Goal: Task Accomplishment & Management: Use online tool/utility

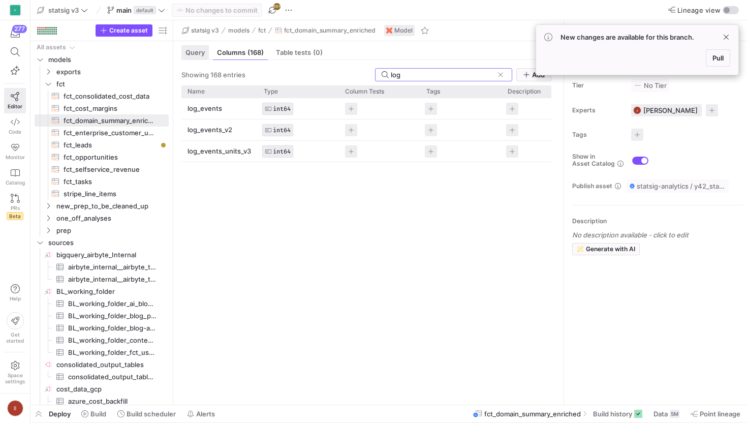
click at [200, 53] on span "Query" at bounding box center [194, 52] width 19 height 7
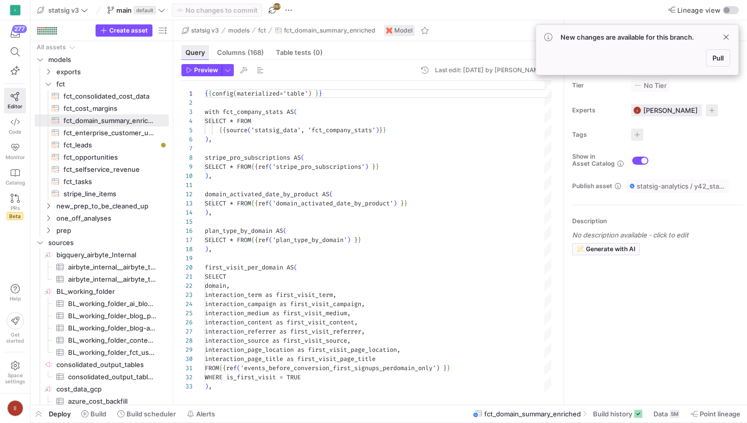
scroll to position [91, 0]
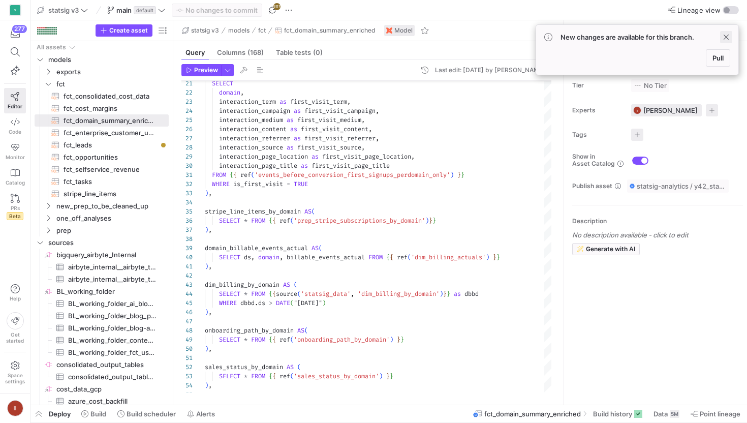
click at [729, 36] on span at bounding box center [726, 37] width 12 height 12
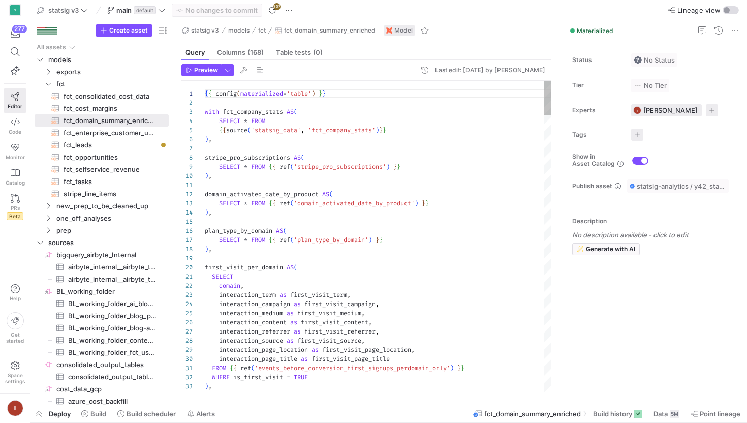
scroll to position [0, 125]
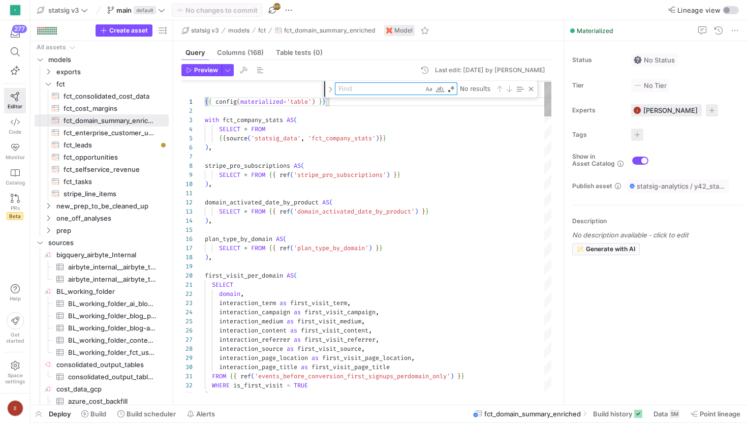
type textarea "a"
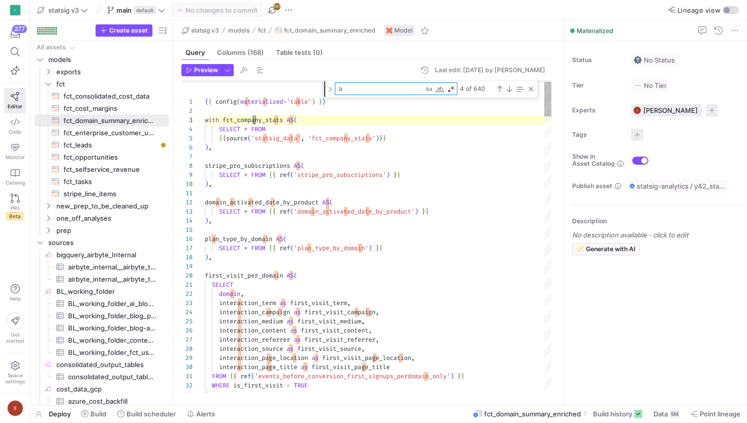
scroll to position [0, 51]
type textarea "domain_activated_date_by_product AS( SELECT * FROM {{ ref('domain_activated_dat…"
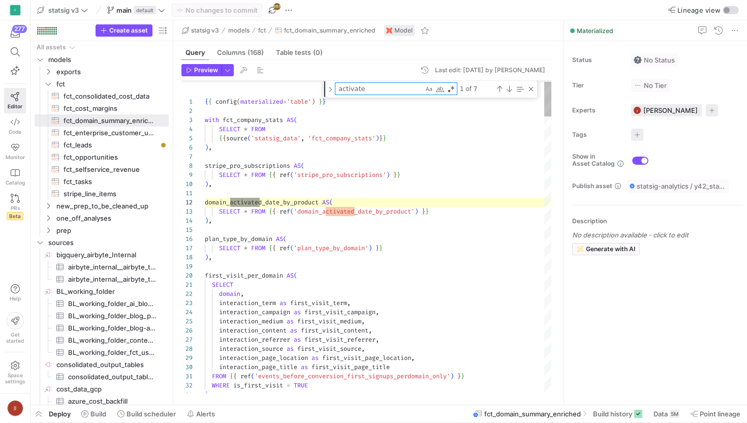
type textarea "activated"
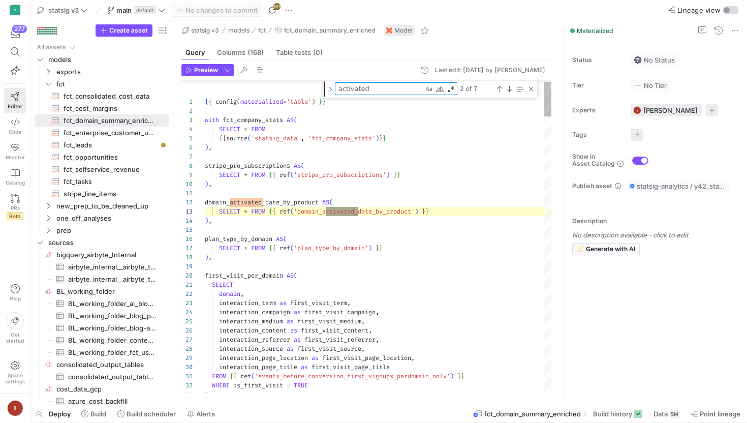
type textarea "SELECT fcs.* EXCEPT(ds), fcs.ds as date , dadbp.* EXCEPT (domain), sps.* EXCEPT…"
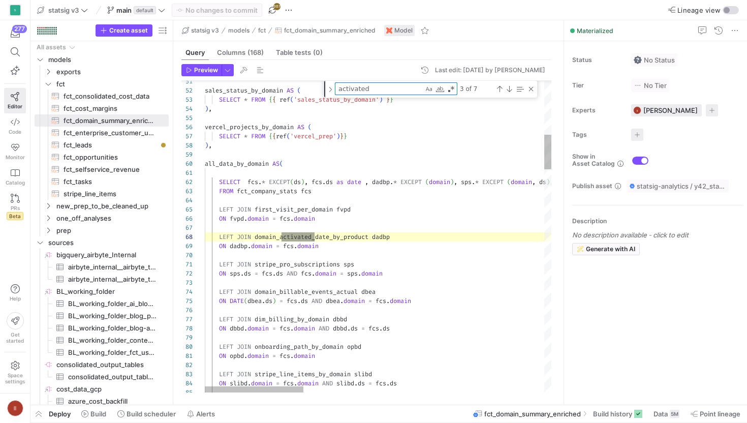
scroll to position [91, 110]
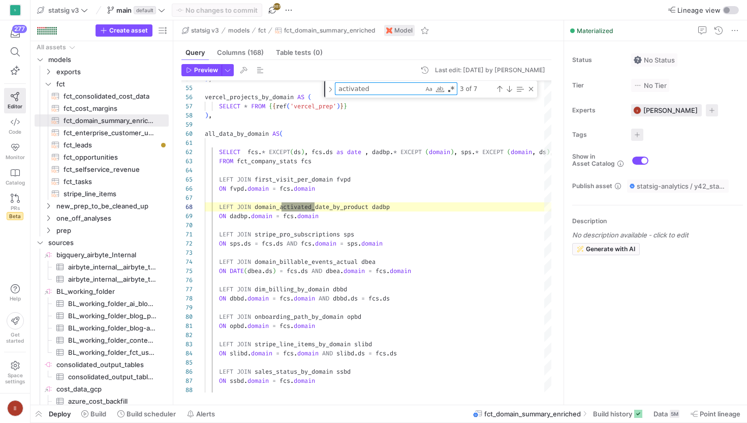
type textarea "activated"
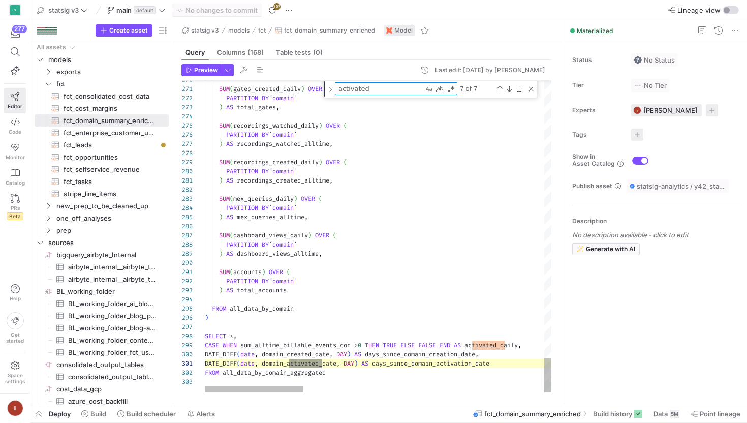
scroll to position [91, 58]
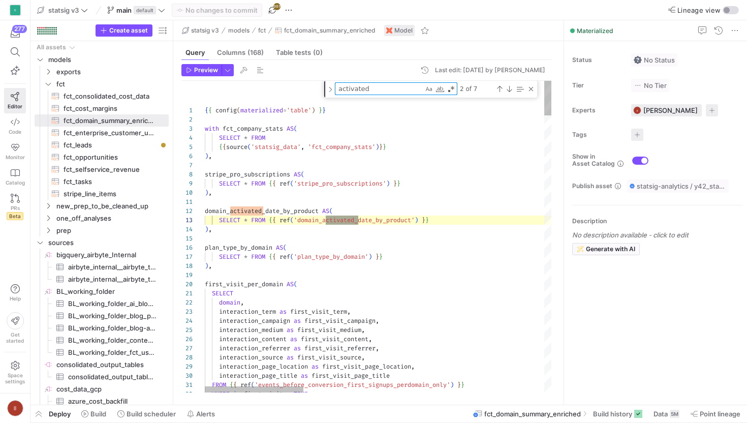
type textarea "SELECT fcs.* EXCEPT(ds), fcs.ds as date , dadbp.* EXCEPT (domain), sps.* EXCEPT…"
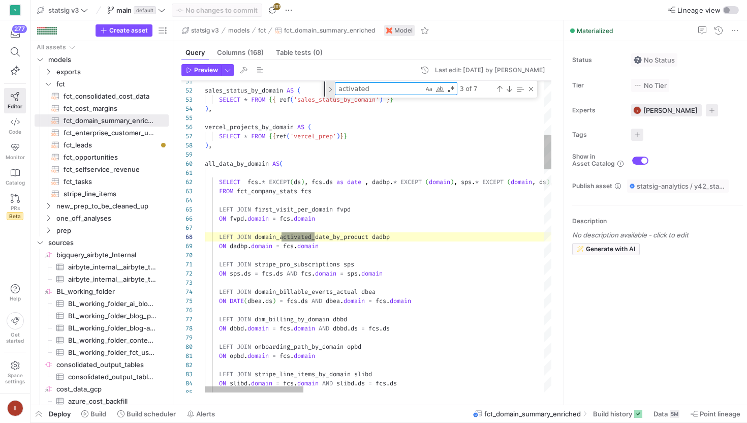
drag, startPoint x: 373, startPoint y: 90, endPoint x: 330, endPoint y: 89, distance: 42.7
click at [330, 90] on div "activated activated 3 of 7" at bounding box center [430, 89] width 213 height 17
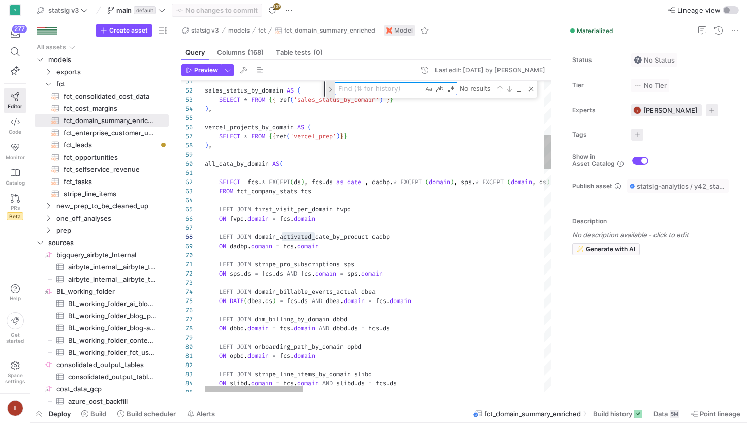
type textarea "{{ config(materialized='table') }} with fct_company_stats AS( SELECT * FROM {{s…"
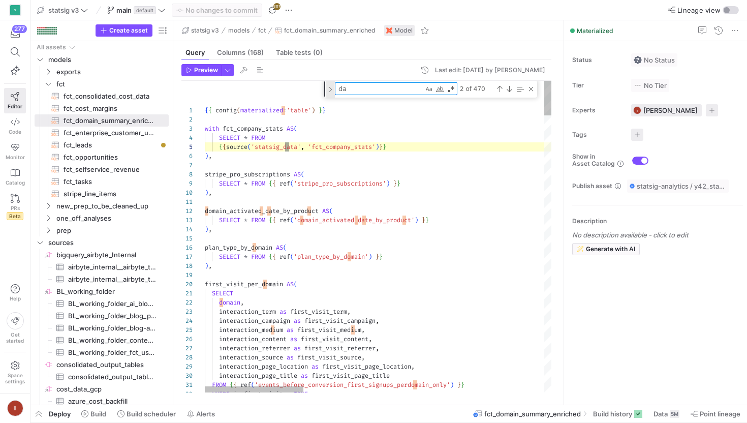
type textarea "dat"
type textarea "domain_activated_date_by_product AS( SELECT * FROM {{ ref('domain_activated_dat…"
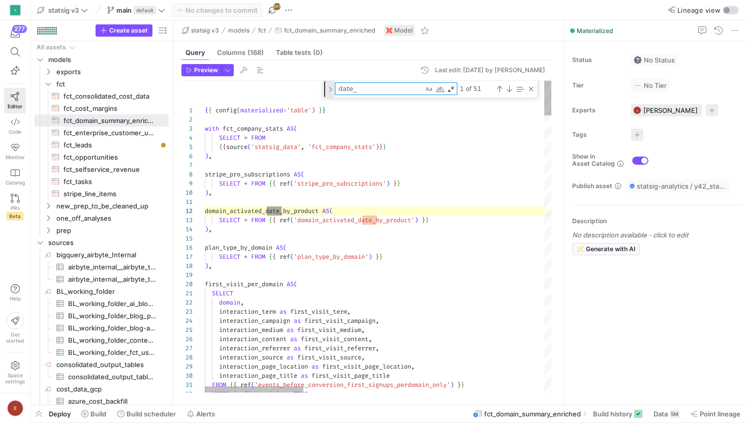
scroll to position [91, 80]
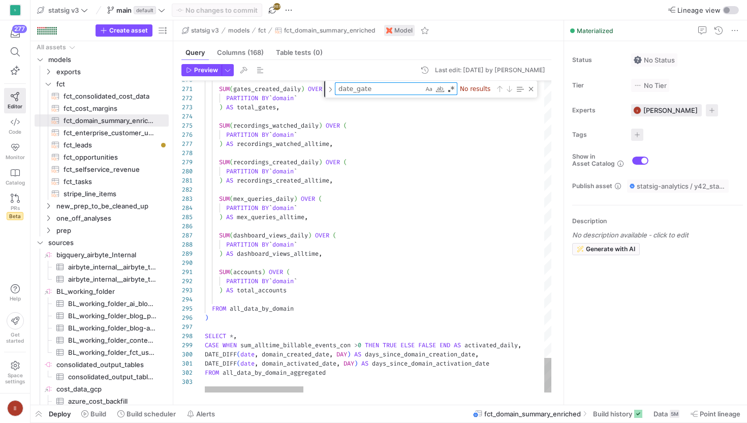
click at [375, 87] on textarea "date_gate" at bounding box center [379, 89] width 88 height 12
type textarea "date_gate"
click at [264, 51] on span "(168)" at bounding box center [255, 52] width 16 height 7
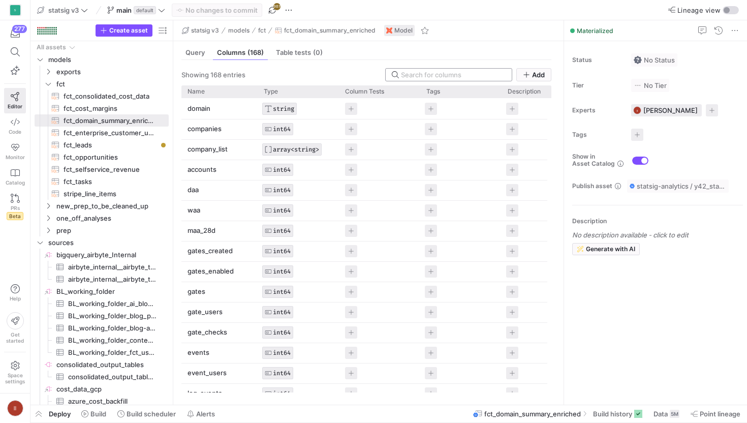
click at [425, 76] on input at bounding box center [453, 75] width 105 height 8
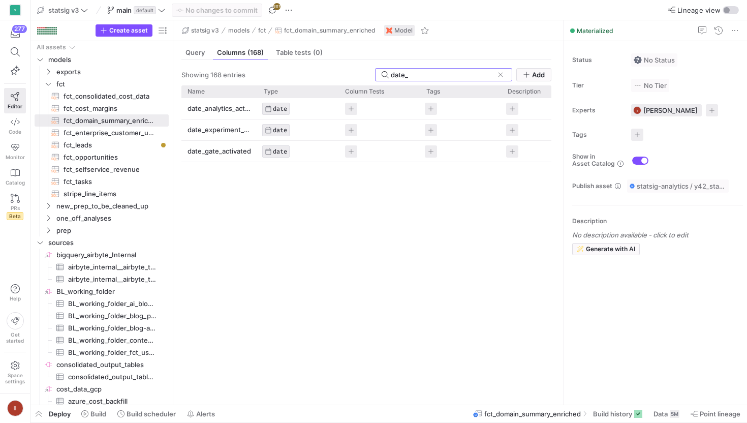
type input "date_"
click at [236, 176] on div "date_analytics_activated DATE date_experiment_activated DATE date_gate_activate…" at bounding box center [366, 247] width 370 height 298
click at [203, 55] on span "Query" at bounding box center [194, 52] width 19 height 7
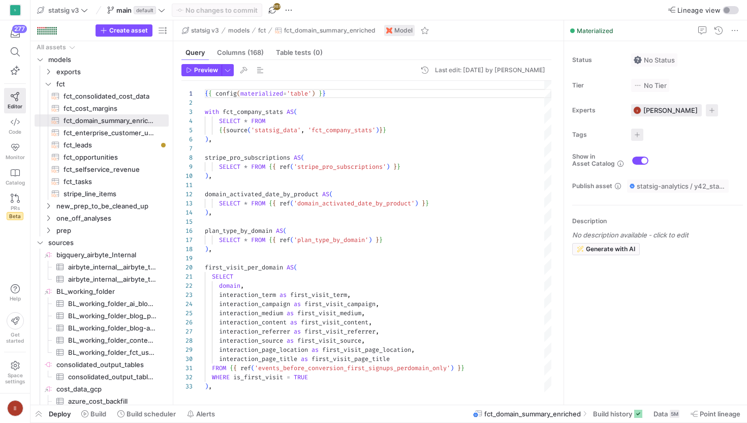
scroll to position [91, 0]
type textarea "domain_activated_date_by_product AS( SELECT * FROM {{ ref('domain_activated_dat…"
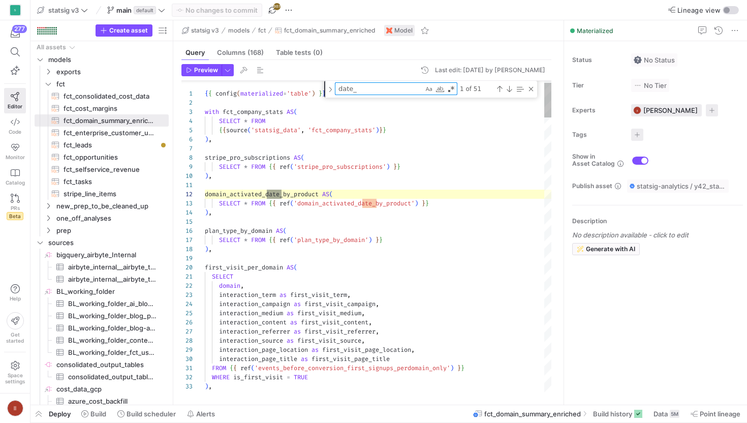
scroll to position [91, 80]
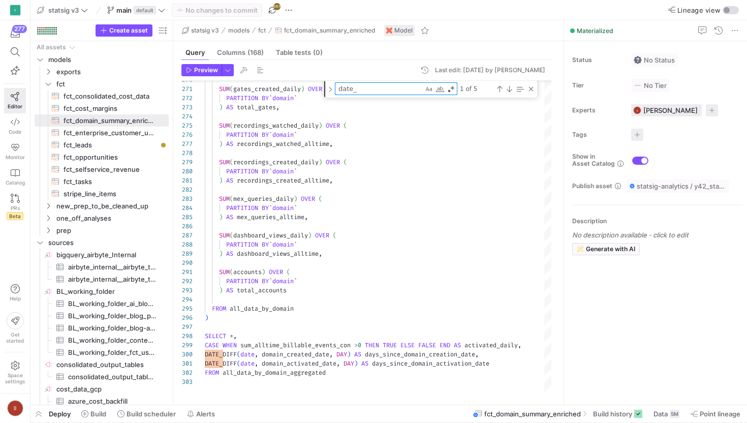
type textarea "date_"
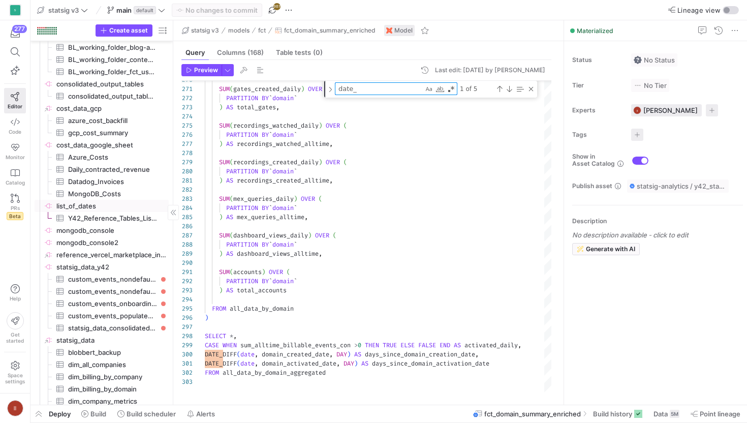
scroll to position [365, 0]
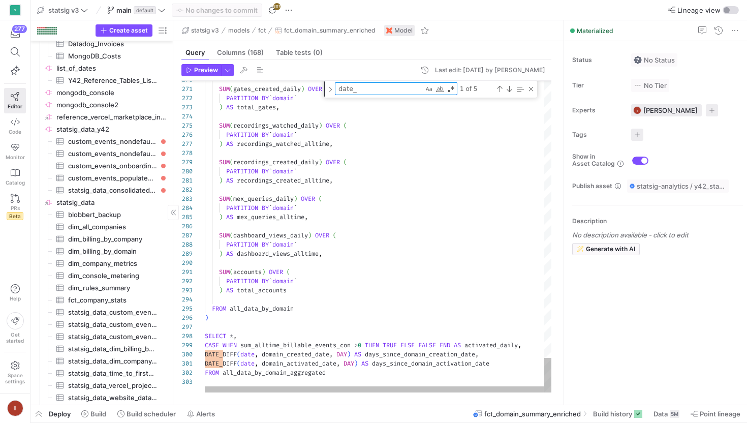
drag, startPoint x: 365, startPoint y: 88, endPoint x: 315, endPoint y: 88, distance: 50.3
click at [315, 88] on div "270 271 272 273 274 275 276 277 278 279 280 281 282 283 284 285 286 287 288 289…" at bounding box center [366, 237] width 370 height 312
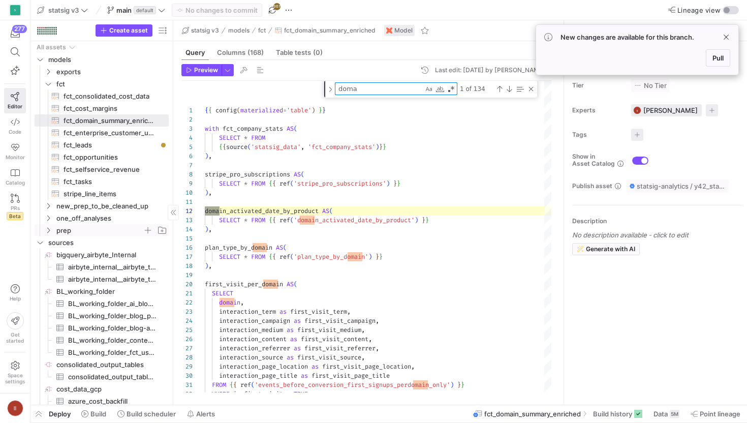
type textarea "doma"
click at [47, 230] on icon "Press SPACE to select this row." at bounding box center [48, 230] width 7 height 6
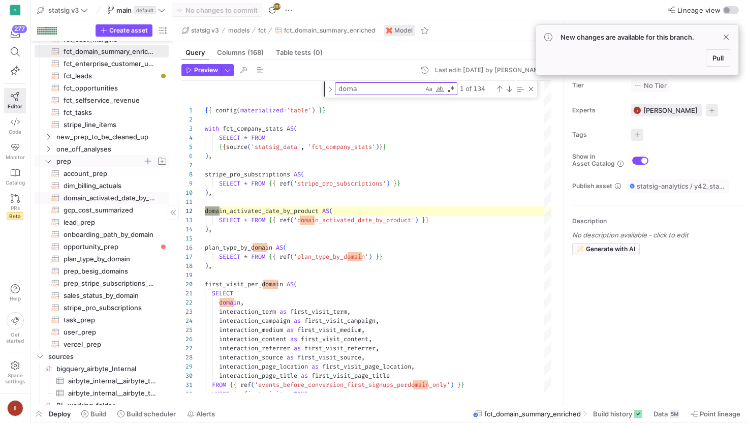
click at [98, 199] on span "domain_activated_date_by_product​​​​​​​​​​" at bounding box center [111, 198] width 94 height 12
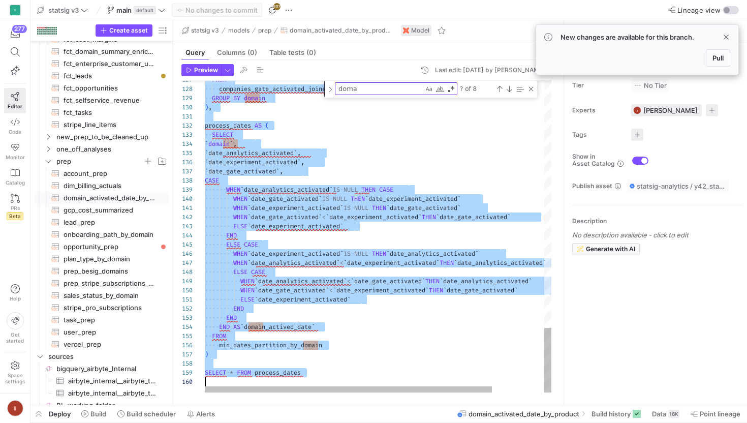
drag, startPoint x: 206, startPoint y: 111, endPoint x: 228, endPoint y: 422, distance: 312.3
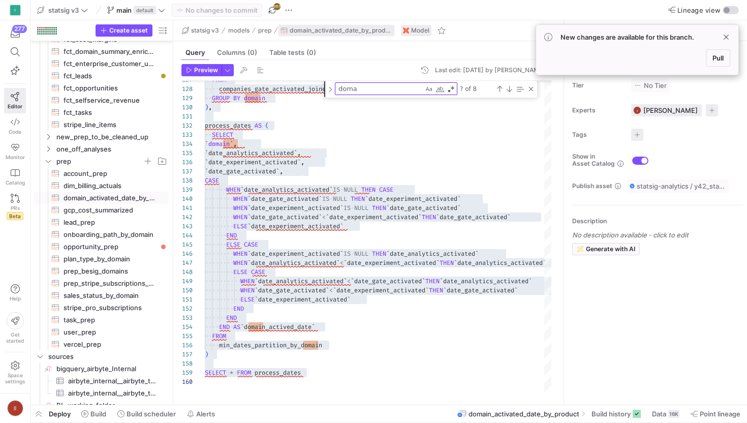
click at [343, 29] on span "domain_activated_date_by_product" at bounding box center [341, 30] width 103 height 7
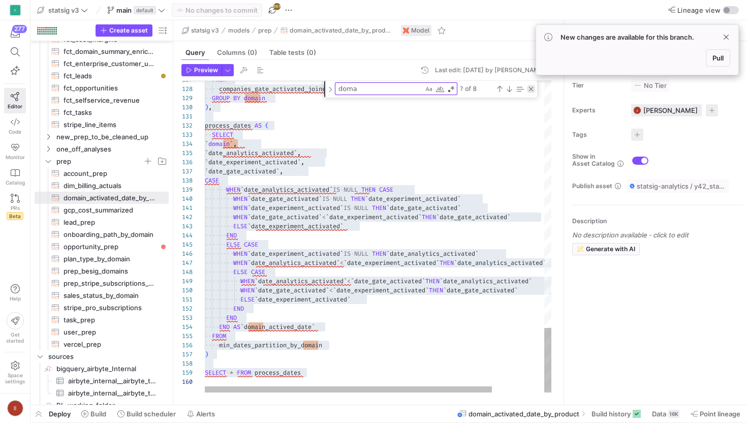
click at [532, 91] on div "Close (Escape)" at bounding box center [531, 89] width 8 height 8
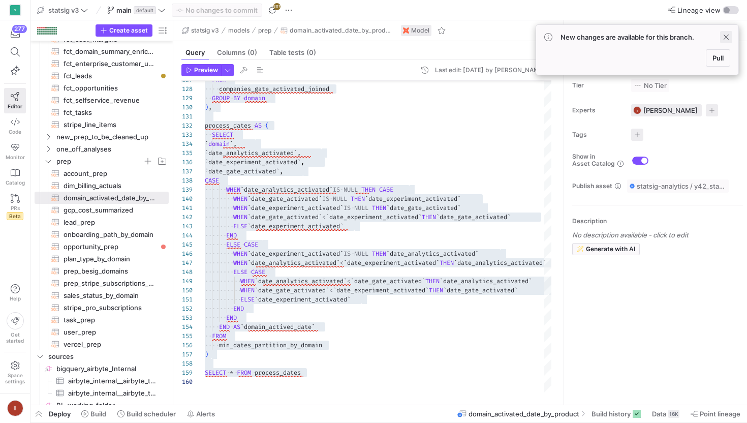
click at [728, 38] on span at bounding box center [726, 37] width 12 height 12
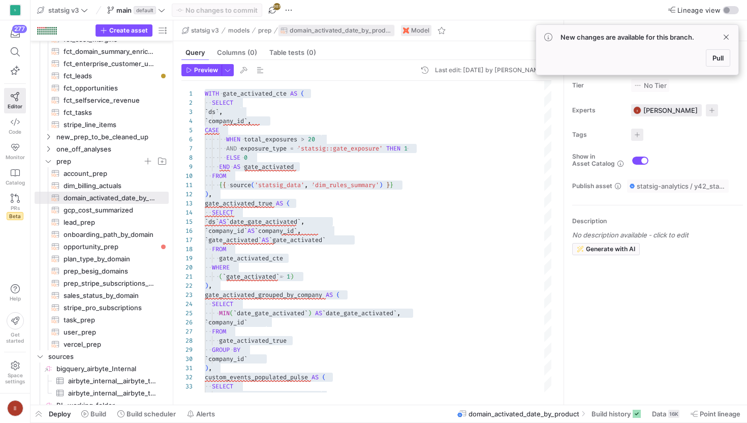
click at [356, 35] on span "button" at bounding box center [336, 30] width 116 height 11
click at [359, 32] on span "domain_activated_date_by_product" at bounding box center [341, 30] width 103 height 7
click at [729, 35] on span at bounding box center [726, 37] width 12 height 12
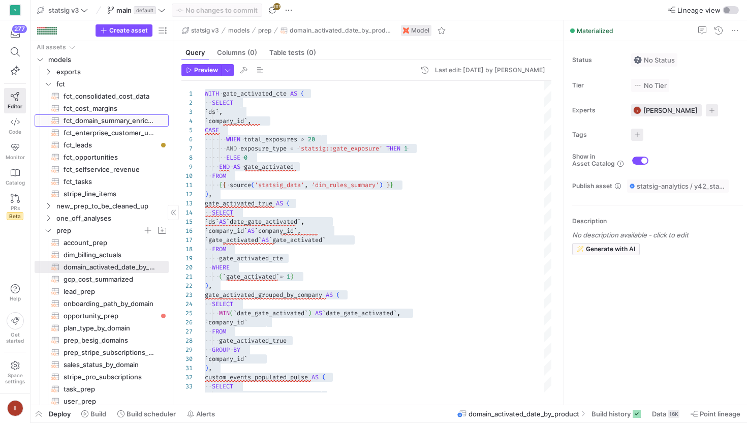
click at [102, 120] on span "fct_domain_summary_enriched​​​​​​​​​​" at bounding box center [111, 121] width 94 height 12
type textarea "{{ config(materialized='table') }} with fct_company_stats AS( SELECT * FROM {{s…"
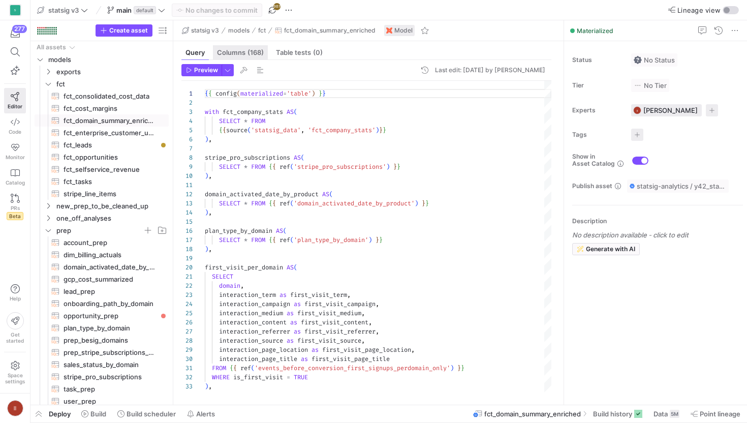
click at [249, 47] on div "Columns (168)" at bounding box center [240, 52] width 55 height 15
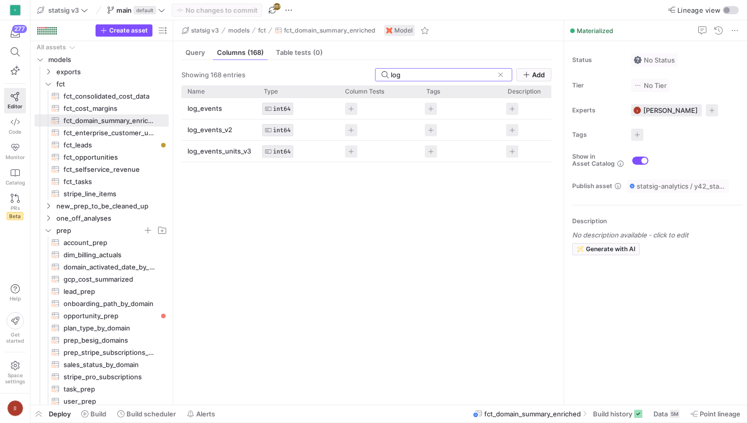
type input "log"
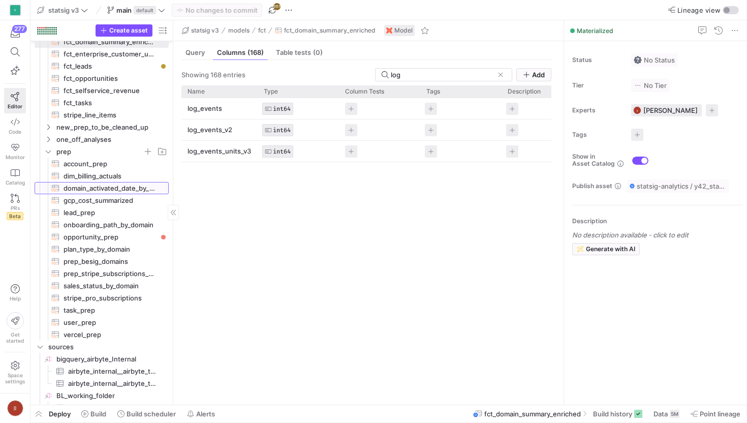
click at [107, 186] on span "domain_activated_date_by_product​​​​​​​​​​" at bounding box center [111, 188] width 94 height 12
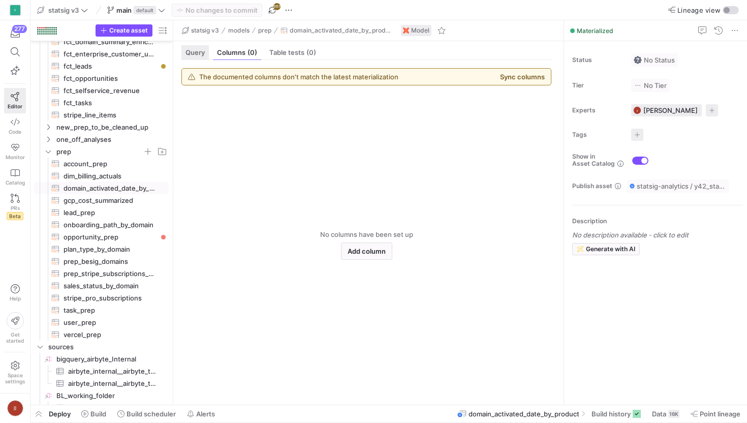
click at [204, 55] on span "Query" at bounding box center [194, 52] width 19 height 7
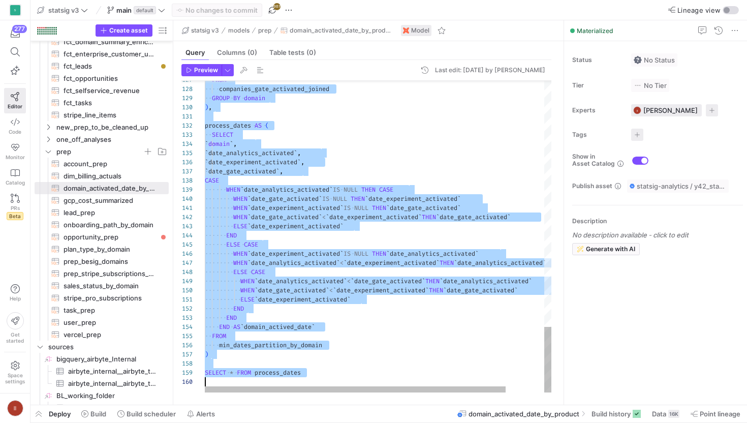
drag, startPoint x: 205, startPoint y: 94, endPoint x: 224, endPoint y: 422, distance: 328.3
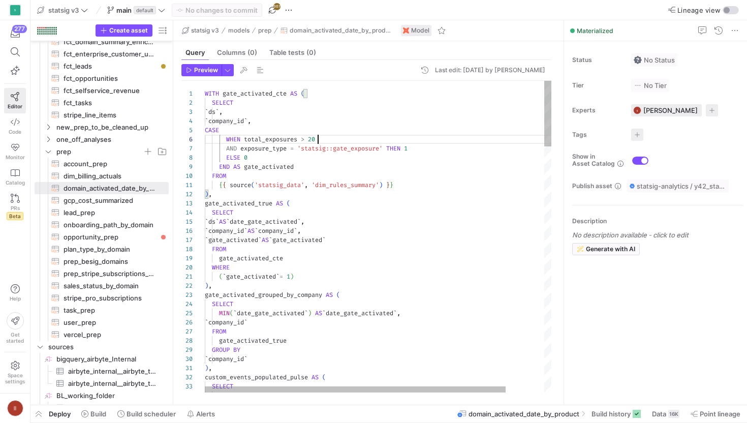
scroll to position [46, 113]
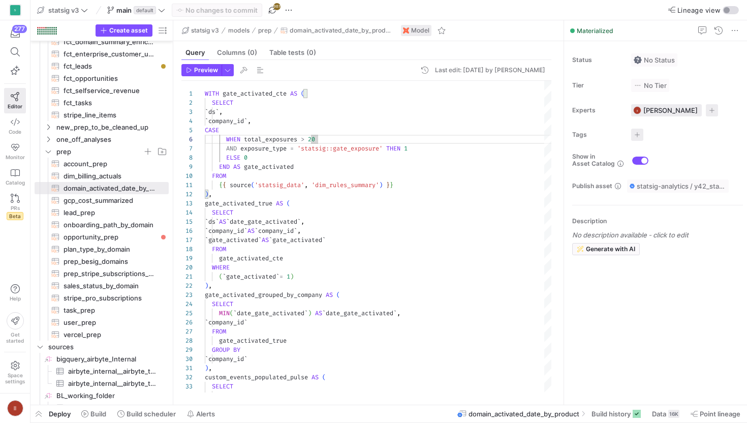
click at [59, 413] on span "Deploy" at bounding box center [60, 414] width 22 height 8
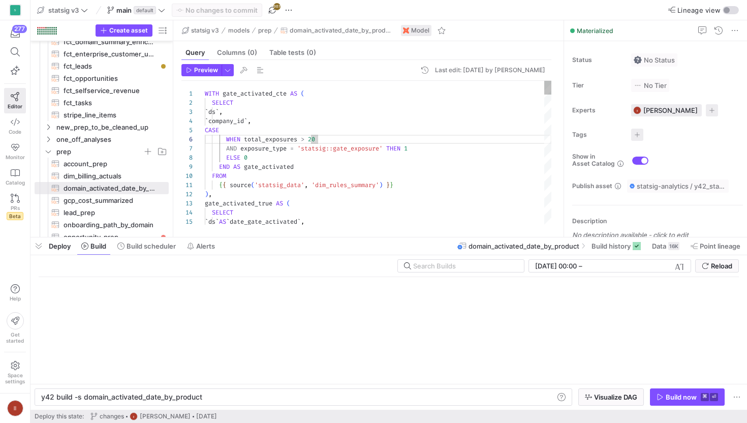
scroll to position [0, 160]
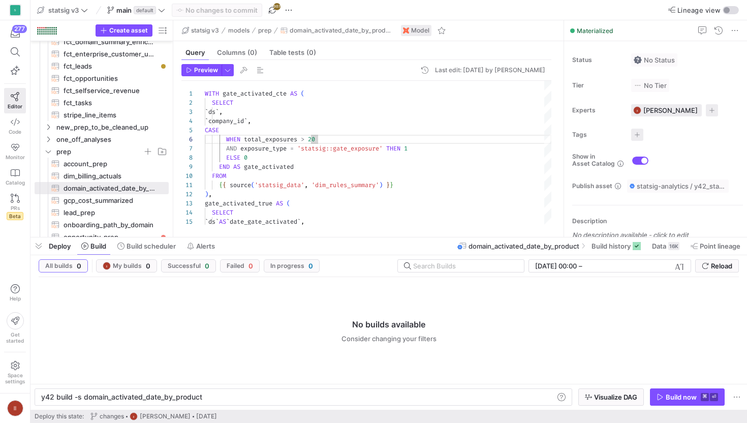
click at [65, 245] on span "Deploy" at bounding box center [60, 246] width 22 height 8
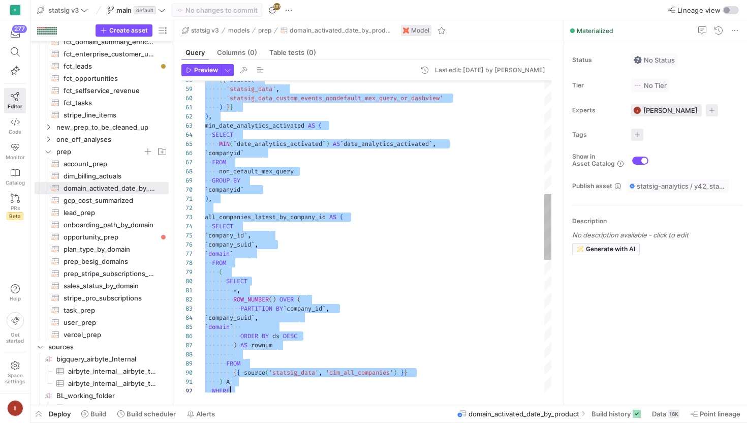
scroll to position [0, 55]
type textarea "WITH gate_activated_cte AS ( SELECT `ds`, `company_id`, CASE WHEN total_exposur…"
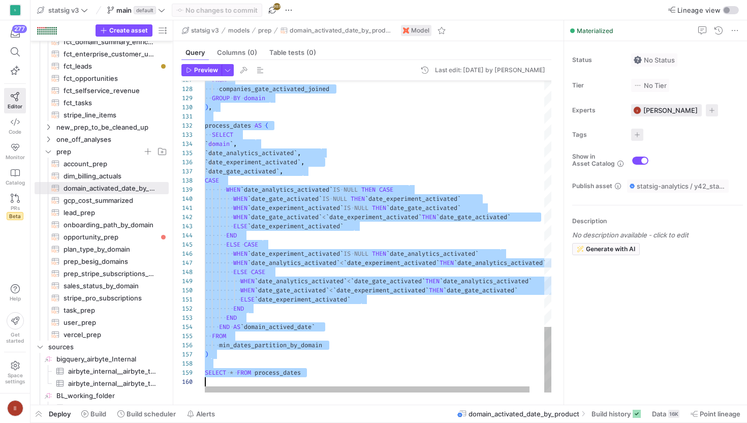
scroll to position [0, 0]
drag, startPoint x: 206, startPoint y: 95, endPoint x: 223, endPoint y: 422, distance: 327.7
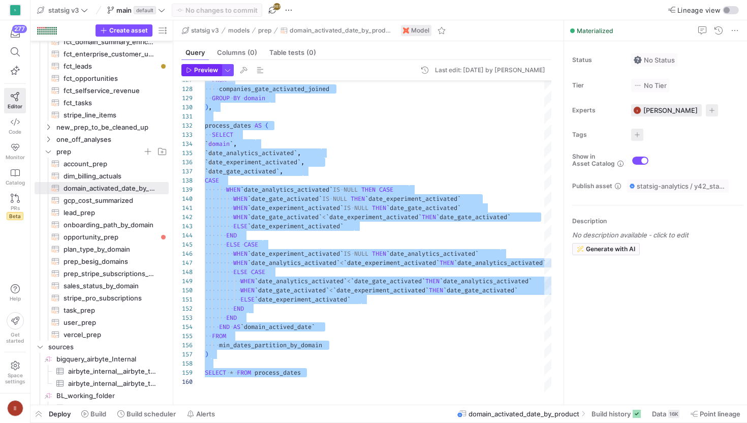
click at [200, 72] on span "Preview" at bounding box center [206, 70] width 24 height 7
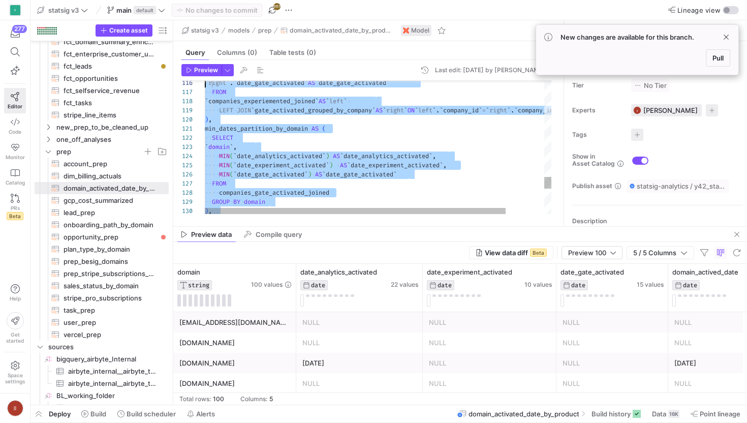
scroll to position [27, 0]
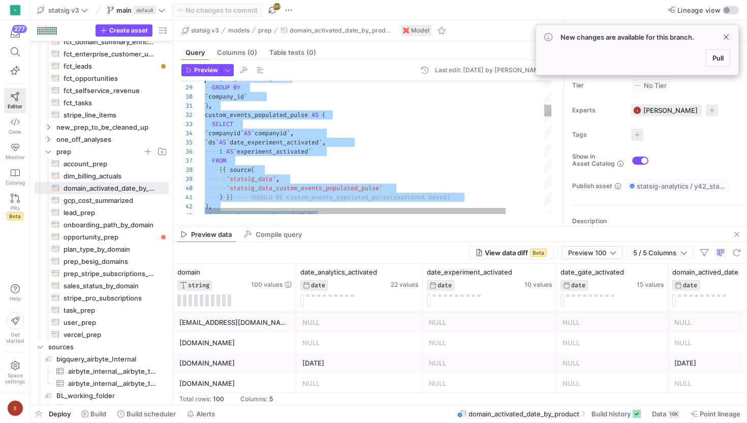
type textarea "WITH gate_activated_cte AS ( SELECT `ds`, `company_id`, CASE WHEN total_exposur…"
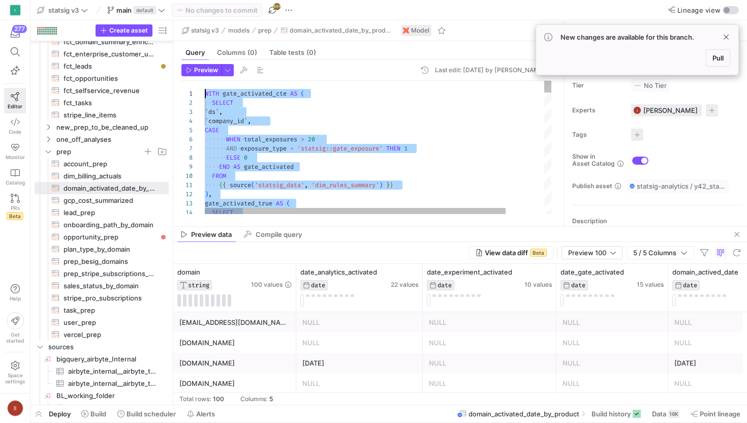
drag, startPoint x: 310, startPoint y: 193, endPoint x: 168, endPoint y: -75, distance: 303.3
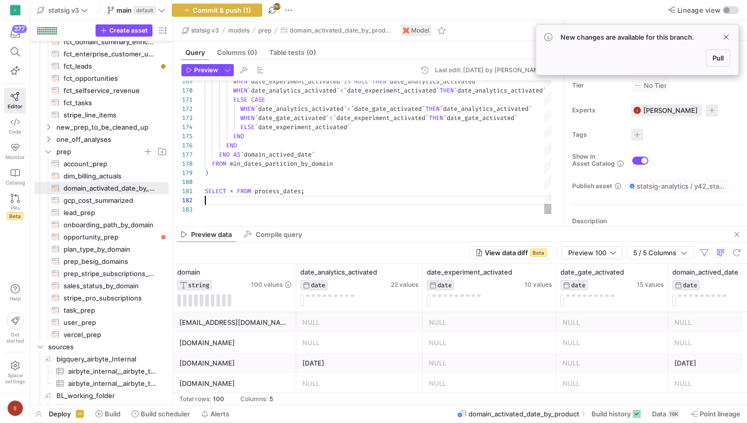
scroll to position [9, 0]
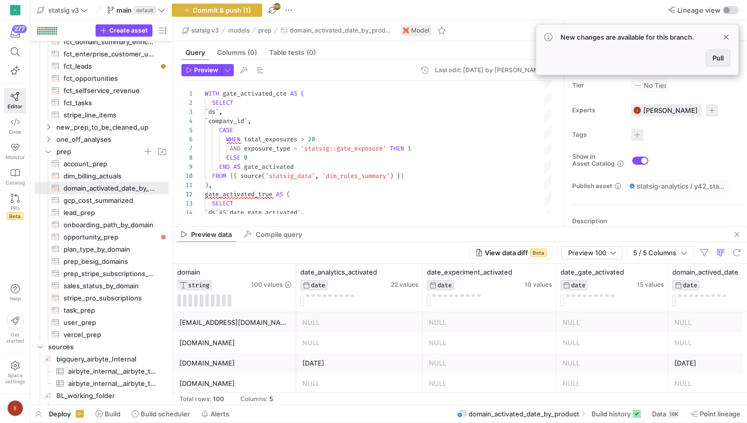
click at [718, 59] on span "Pull" at bounding box center [717, 58] width 11 height 8
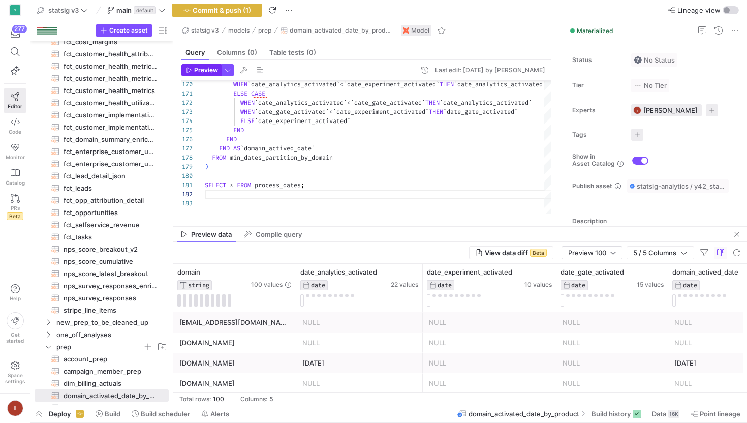
click at [206, 70] on span "Preview" at bounding box center [206, 70] width 24 height 7
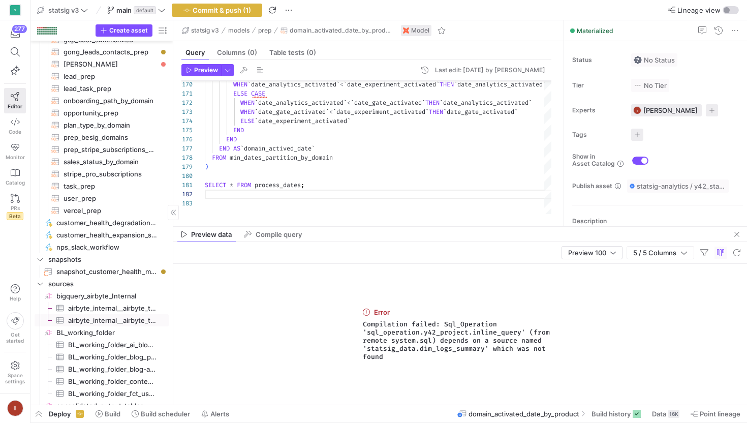
scroll to position [447, 0]
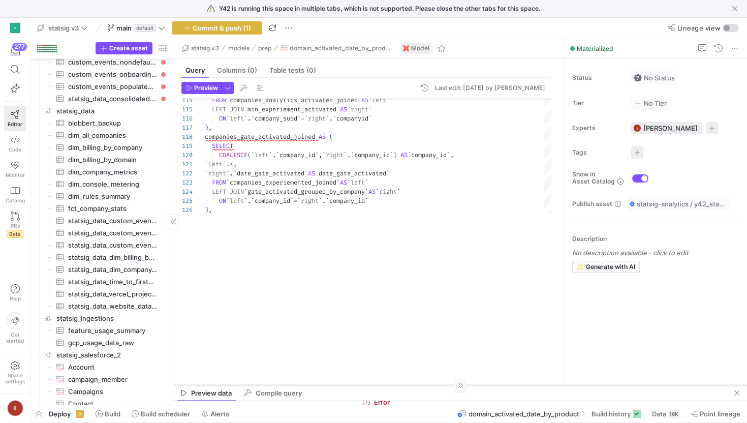
drag, startPoint x: 475, startPoint y: 225, endPoint x: 475, endPoint y: 387, distance: 162.1
click at [475, 385] on div at bounding box center [460, 385] width 574 height 1
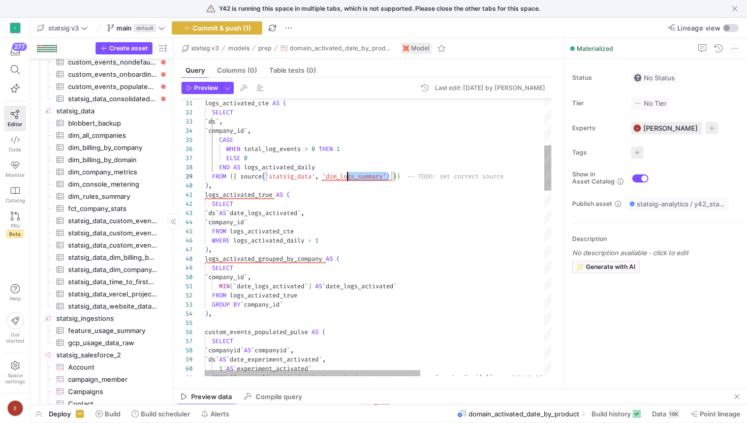
drag, startPoint x: 389, startPoint y: 178, endPoint x: 334, endPoint y: 178, distance: 54.4
click at [334, 178] on span "'dim_logs_summary'" at bounding box center [354, 176] width 64 height 8
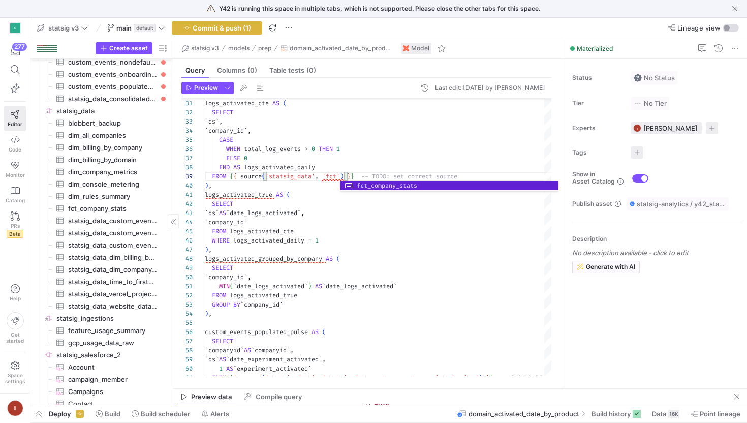
scroll to position [73, 187]
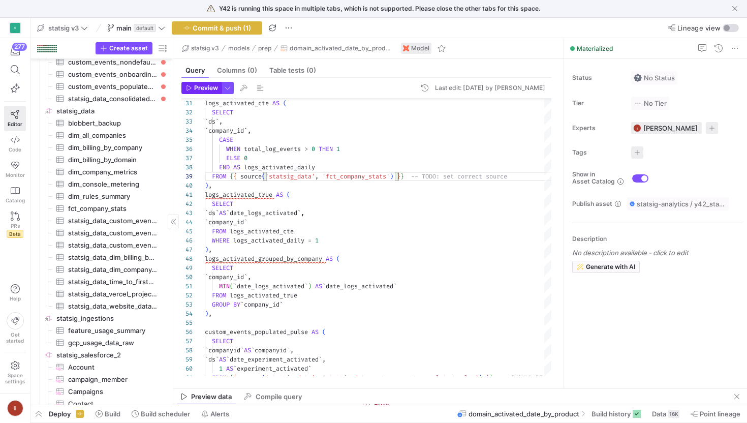
click at [208, 91] on span "Preview" at bounding box center [206, 87] width 24 height 7
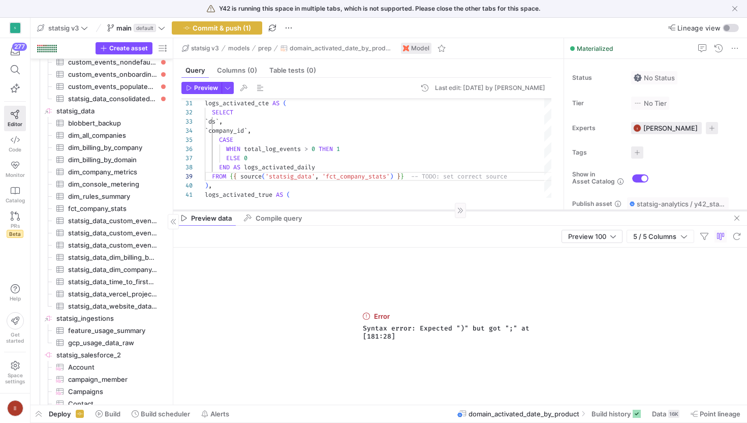
drag, startPoint x: 342, startPoint y: 389, endPoint x: 341, endPoint y: 210, distance: 178.4
click at [341, 210] on div at bounding box center [460, 210] width 574 height 1
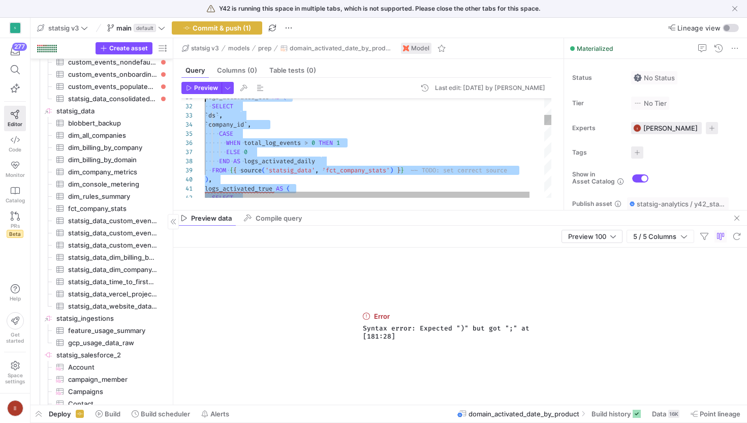
scroll to position [37, 0]
type textarea "WITH gate_activated_cte AS ( SELECT `ds`, `company_id`, CASE WHEN total_exposur…"
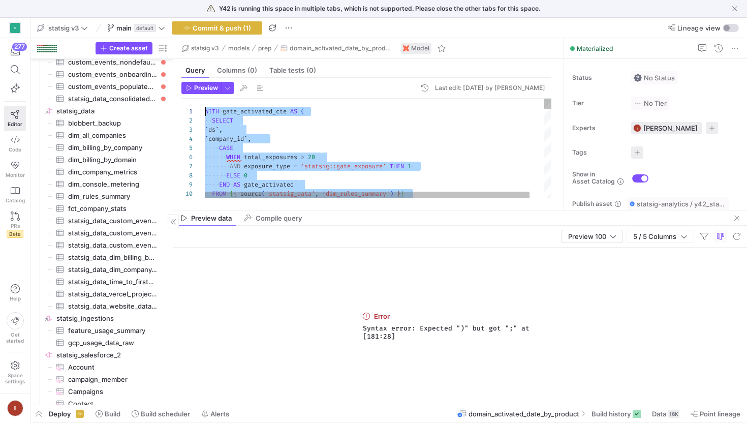
scroll to position [0, 0]
drag, startPoint x: 317, startPoint y: 171, endPoint x: 203, endPoint y: 114, distance: 126.8
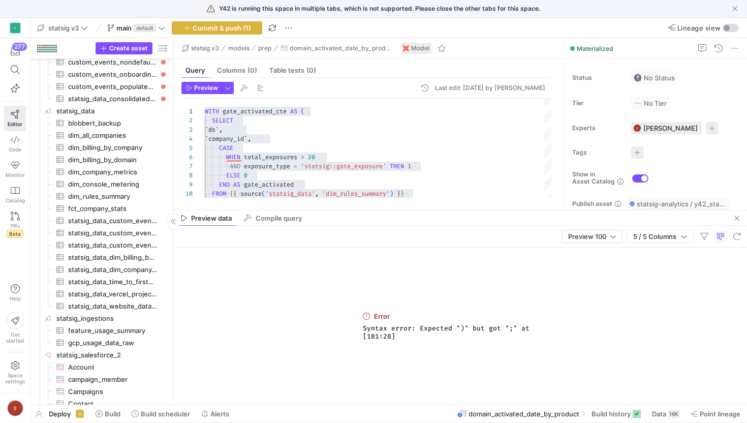
drag, startPoint x: 405, startPoint y: 342, endPoint x: 357, endPoint y: 326, distance: 50.3
click at [357, 326] on div "Error Syntax error: Expected ")" but got ";" at [181:28]" at bounding box center [460, 325] width 574 height 157
copy span "Syntax error: Expected ")" but got ";" at [181:28]"
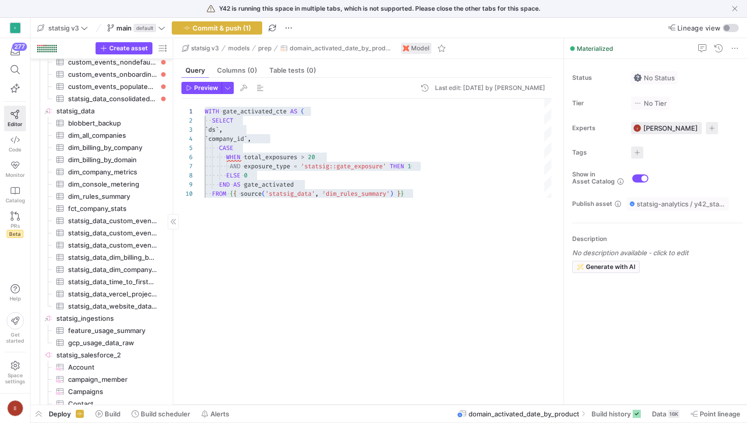
drag, startPoint x: 334, startPoint y: 211, endPoint x: 320, endPoint y: 408, distance: 197.7
click at [320, 408] on as-split "statsig v3 main default Commit & push (1) Lineage view Create asset Drag here t…" at bounding box center [388, 220] width 717 height 405
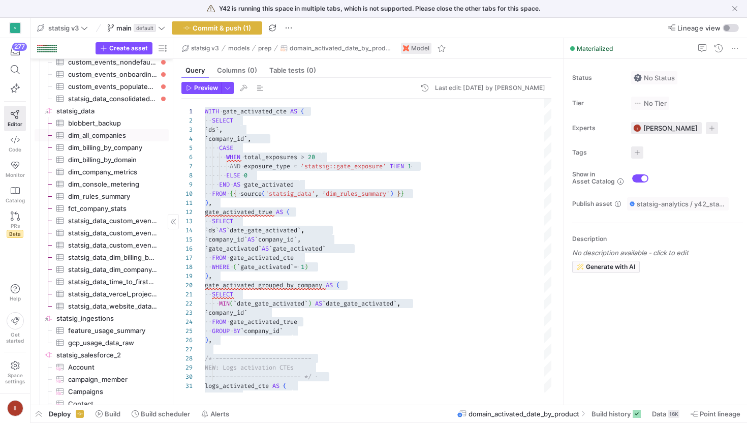
click at [113, 133] on span "dim_all_companies​​​​​​​​​" at bounding box center [112, 136] width 89 height 12
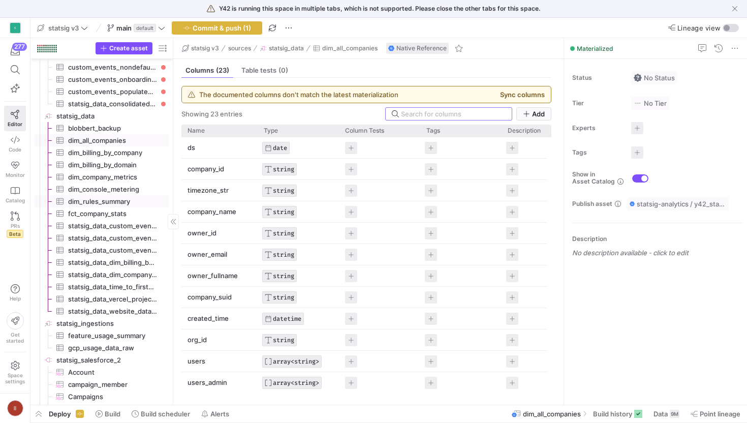
scroll to position [1105, 0]
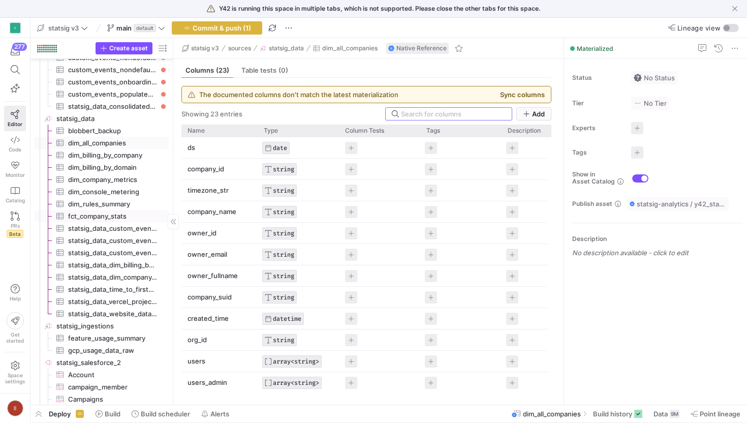
click at [112, 213] on span "fct_company_stats​​​​​​​​​" at bounding box center [112, 216] width 89 height 12
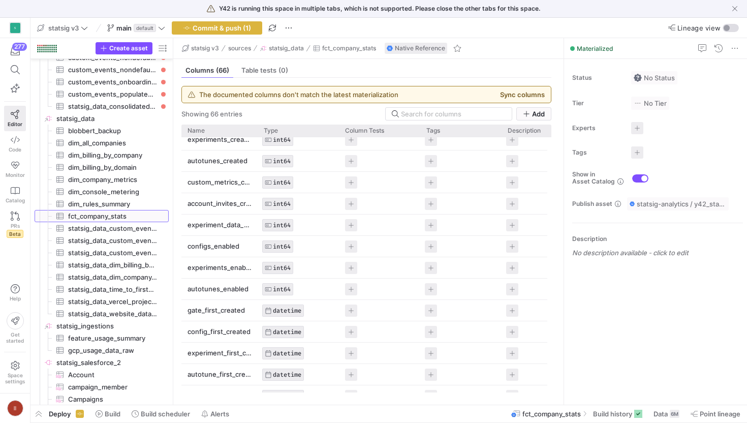
scroll to position [400, 0]
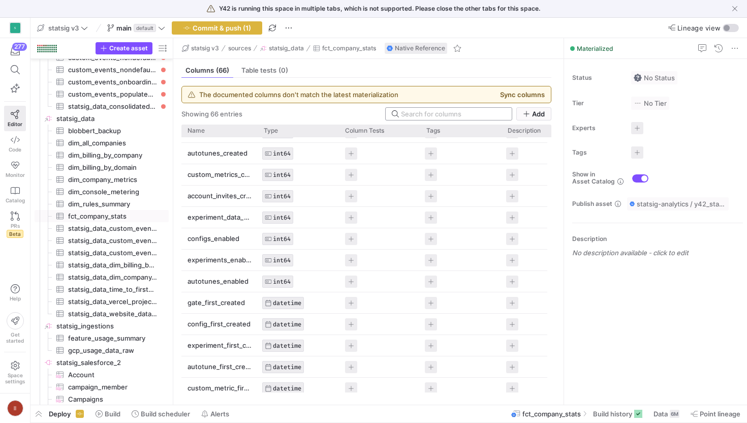
click at [417, 112] on input at bounding box center [453, 114] width 105 height 8
type input "log"
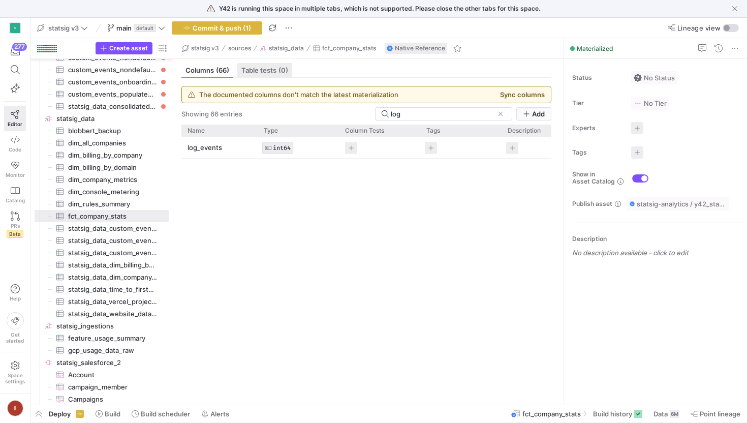
click at [258, 66] on div "Table tests (0)" at bounding box center [264, 70] width 55 height 15
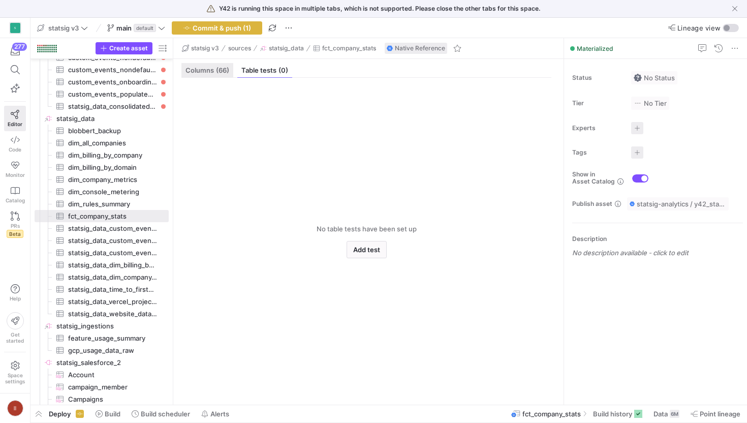
click at [209, 69] on span "Columns (66)" at bounding box center [207, 70] width 44 height 7
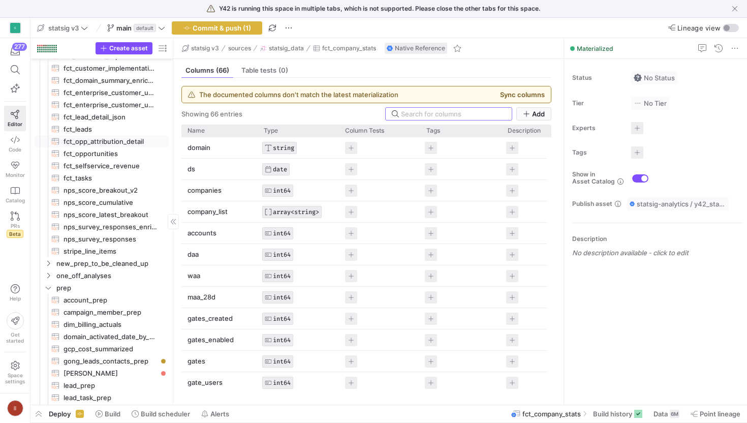
scroll to position [85, 0]
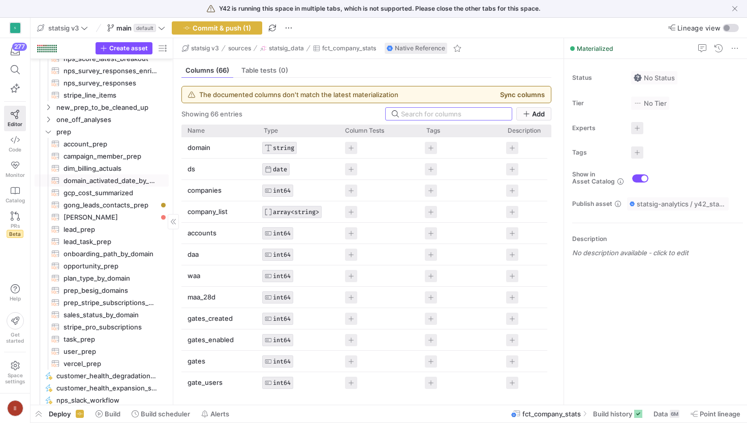
click at [110, 182] on span "domain_activated_date_by_product​​​​​​​​​​" at bounding box center [111, 181] width 94 height 12
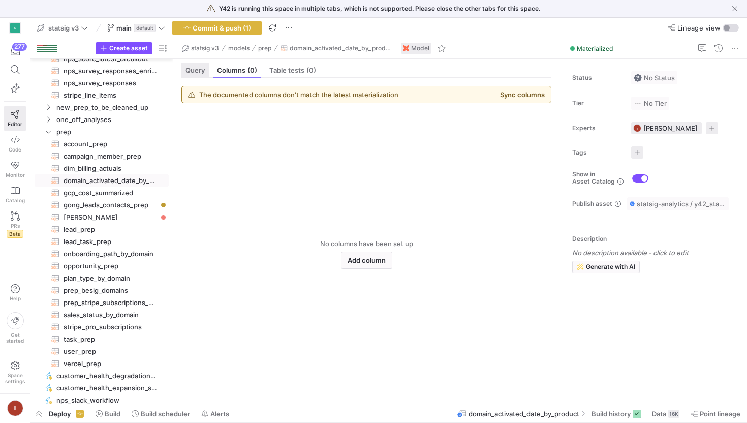
click at [194, 75] on div "Query" at bounding box center [194, 70] width 27 height 15
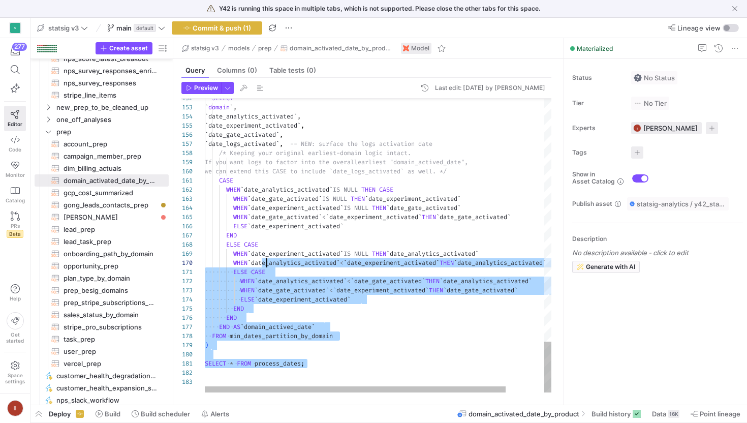
type textarea "WITH gate_activated_cte AS ( SELECT `ds`, `company_id`, CASE WHEN total_exposur…"
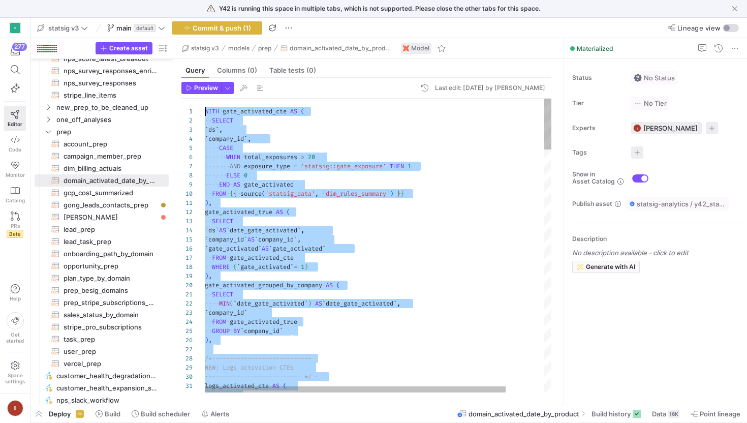
drag, startPoint x: 312, startPoint y: 365, endPoint x: 175, endPoint y: -65, distance: 451.5
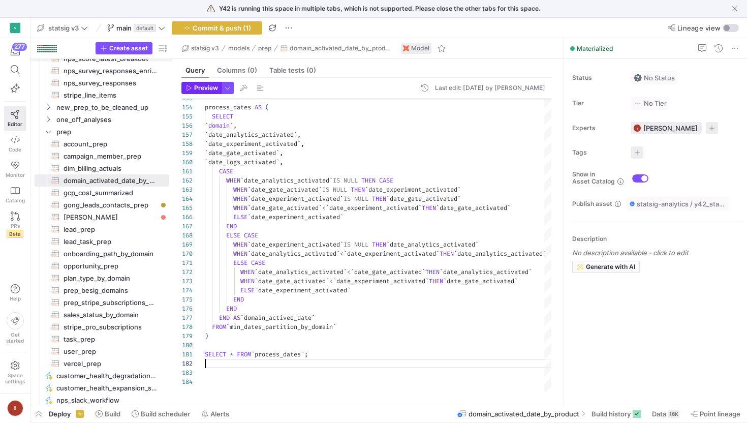
click at [202, 87] on span "Preview" at bounding box center [206, 87] width 24 height 7
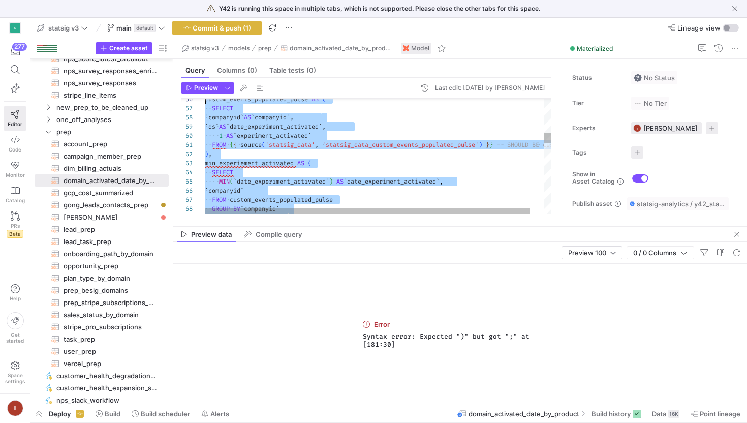
type textarea "WITH gate_activated_cte AS ( SELECT `ds`, `company_id`, CASE WHEN total_exposur…"
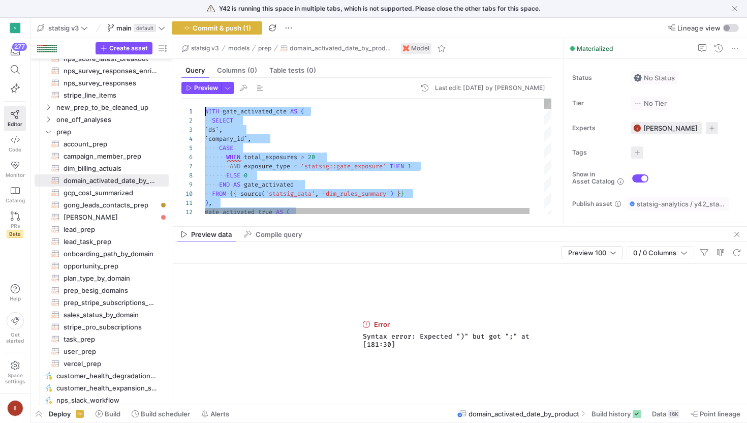
drag, startPoint x: 303, startPoint y: 189, endPoint x: 192, endPoint y: -176, distance: 381.5
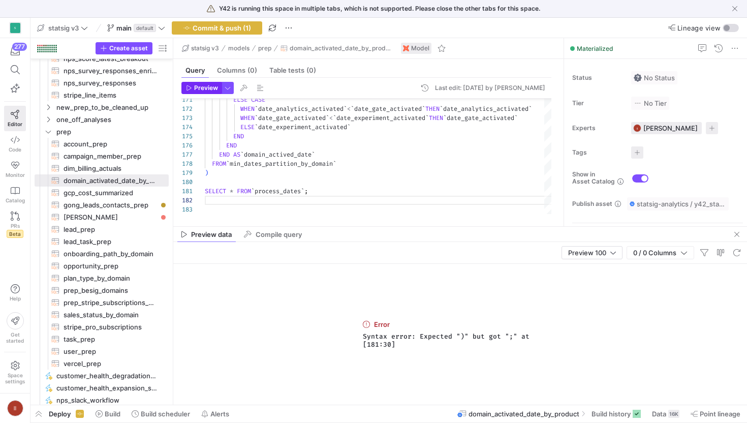
click at [209, 87] on span "Preview" at bounding box center [206, 87] width 24 height 7
drag, startPoint x: 404, startPoint y: 349, endPoint x: 356, endPoint y: 329, distance: 52.0
click at [356, 329] on div "Error Syntax error: Expected ")" but got ";" at [181:30]" at bounding box center [460, 334] width 574 height 141
click at [387, 356] on div "Error Syntax error: Expected ")" but got ";" at [181:30]" at bounding box center [460, 334] width 203 height 141
drag, startPoint x: 400, startPoint y: 347, endPoint x: 346, endPoint y: 333, distance: 56.7
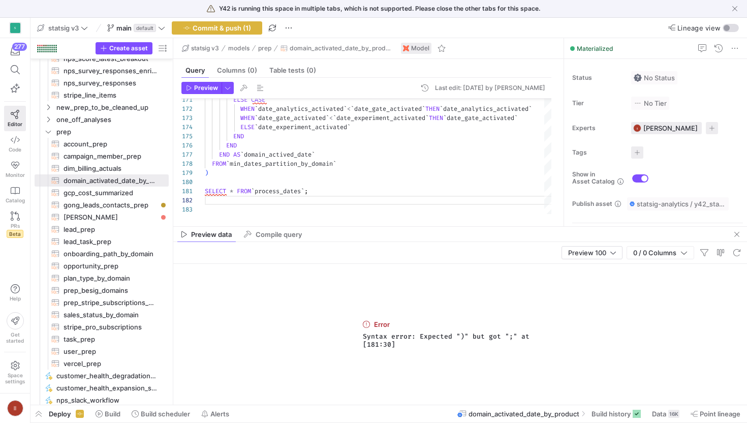
click at [346, 333] on div "Error Syntax error: Expected ")" but got ";" at [181:30]" at bounding box center [460, 334] width 574 height 141
copy span "Syntax error: Expected ")" but got ";" at [181:30]"
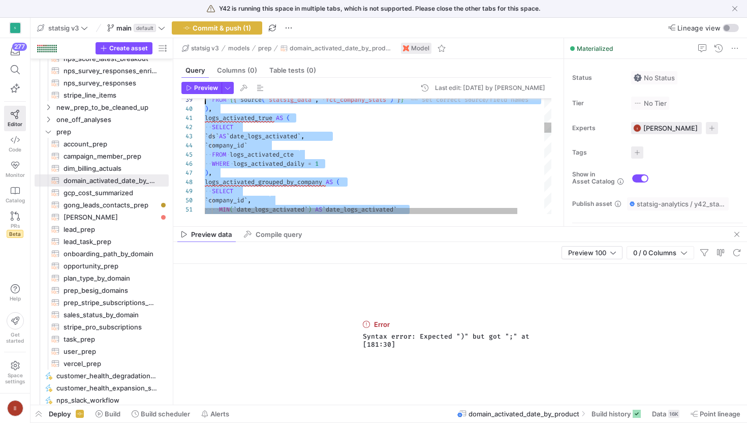
type textarea "WITH gate_activated_cte AS ( SELECT `ds`, `company_id`, CASE WHEN total_exposur…"
drag, startPoint x: 322, startPoint y: 178, endPoint x: 158, endPoint y: -182, distance: 396.2
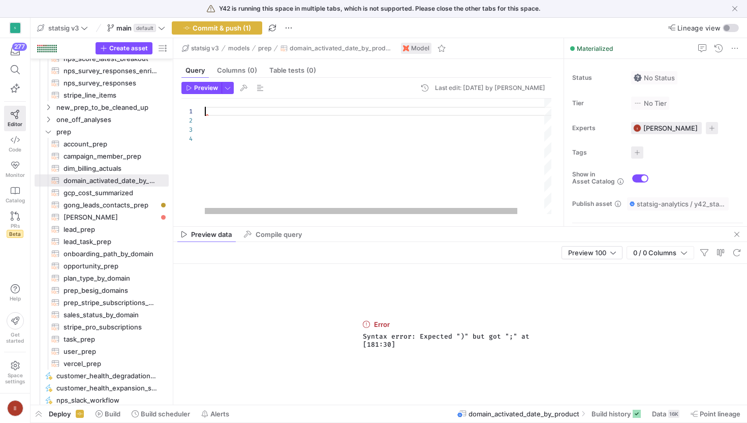
type textarea "ELSE `date_experiment_activated` END END END AS `domain_actived_date` FROM min_…"
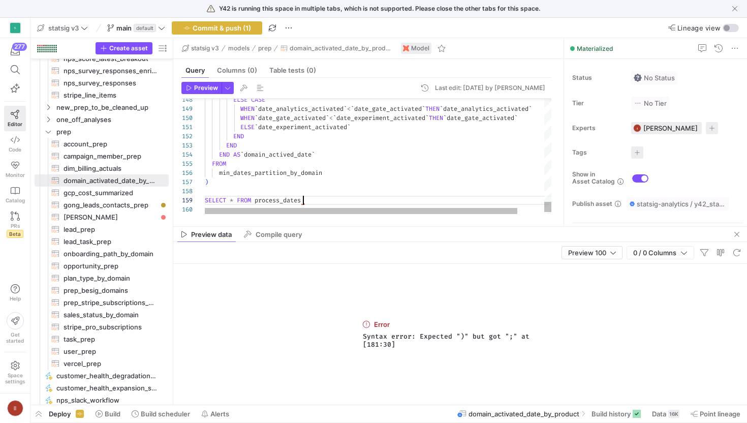
scroll to position [73, 99]
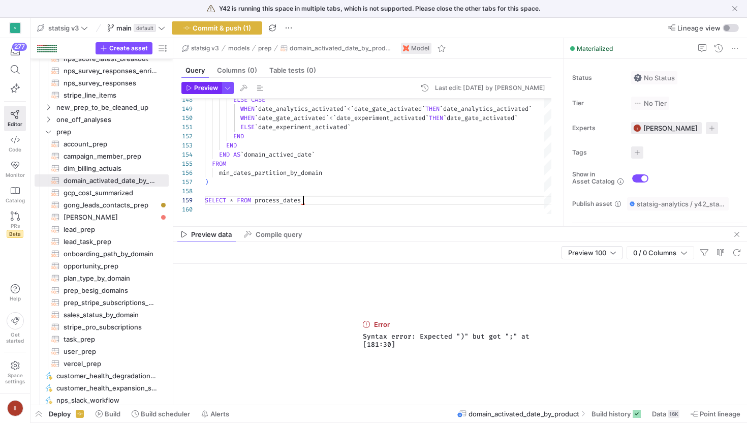
click at [205, 88] on span "Preview" at bounding box center [206, 87] width 24 height 7
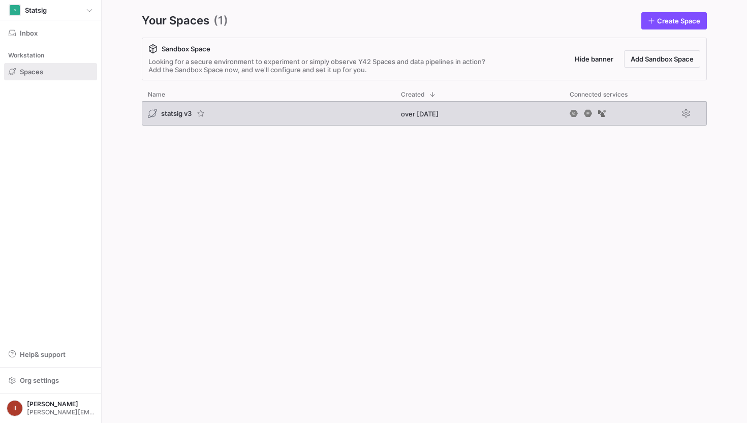
click at [166, 112] on span "statsig v3" at bounding box center [176, 113] width 30 height 8
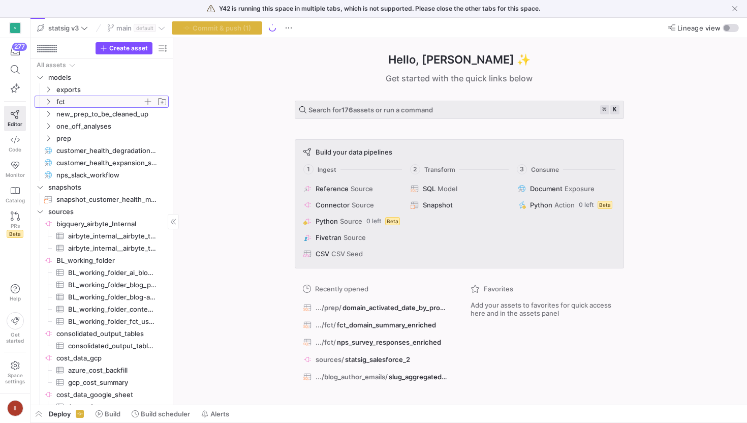
click at [105, 101] on span "fct" at bounding box center [99, 102] width 86 height 12
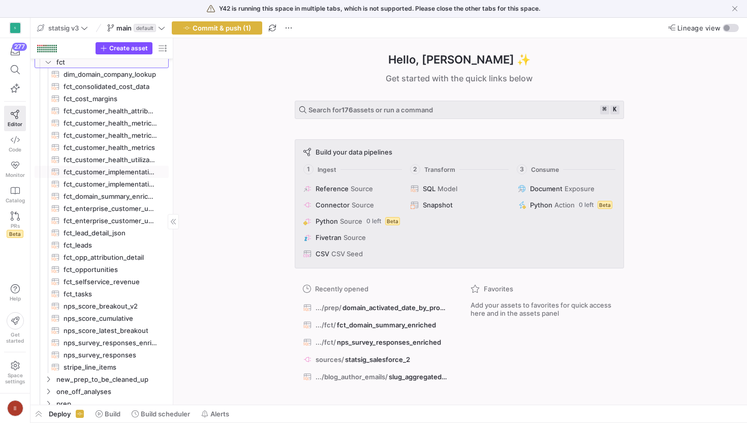
scroll to position [40, 0]
click at [102, 199] on span "fct_domain_summary_enriched​​​​​​​​​​" at bounding box center [111, 197] width 94 height 12
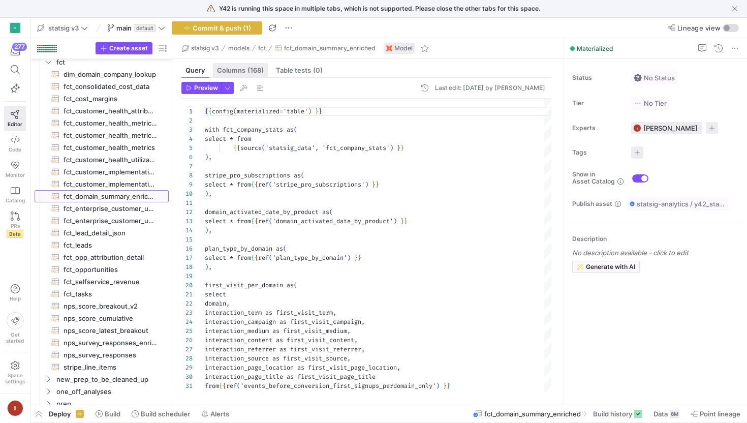
scroll to position [91, 0]
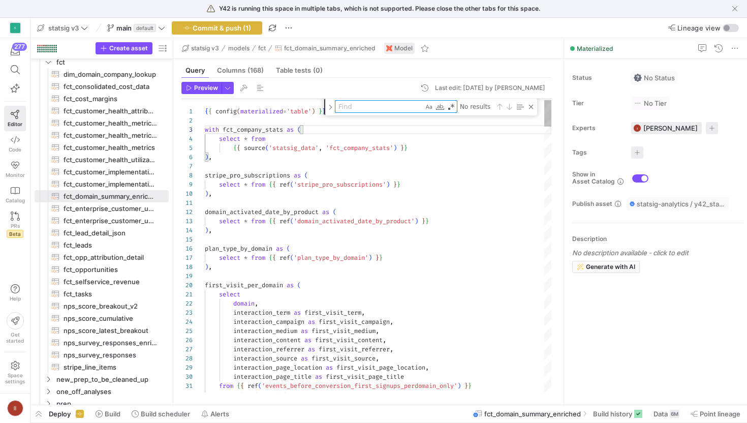
type textarea "l"
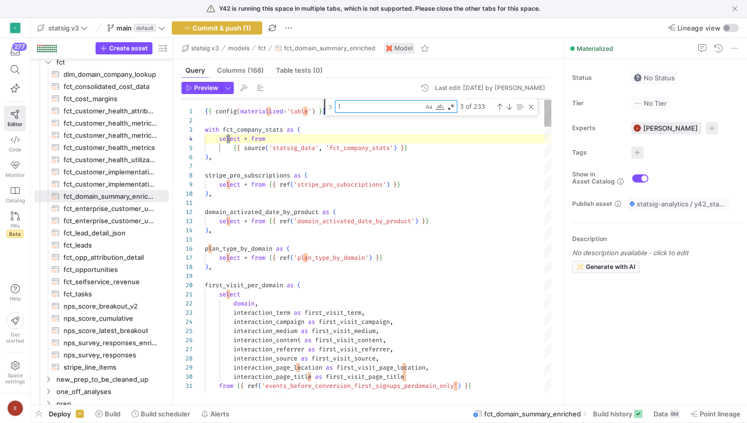
scroll to position [91, 99]
type textarea "select domain, interaction_term as first_visit_term, interaction_campaign as fi…"
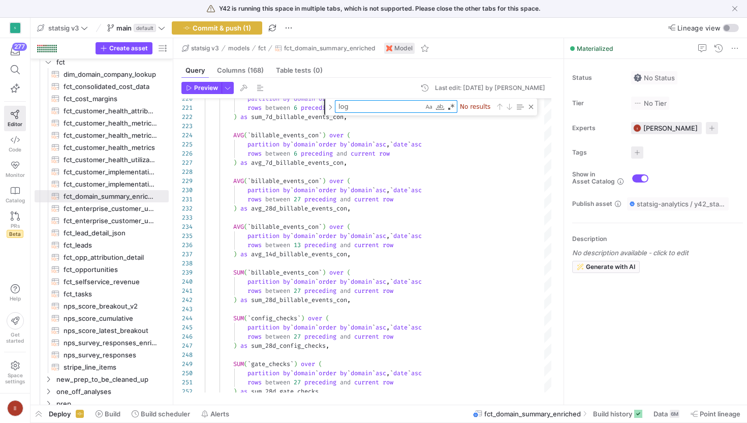
type textarea "log"
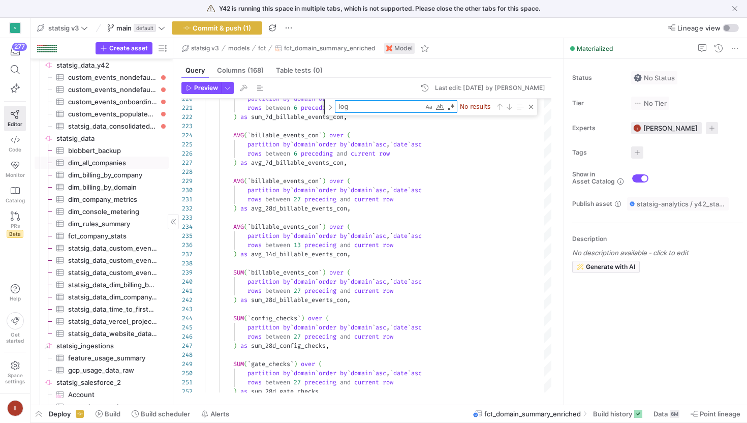
click at [115, 163] on span "dim_all_companies​​​​​​​​​" at bounding box center [112, 163] width 89 height 12
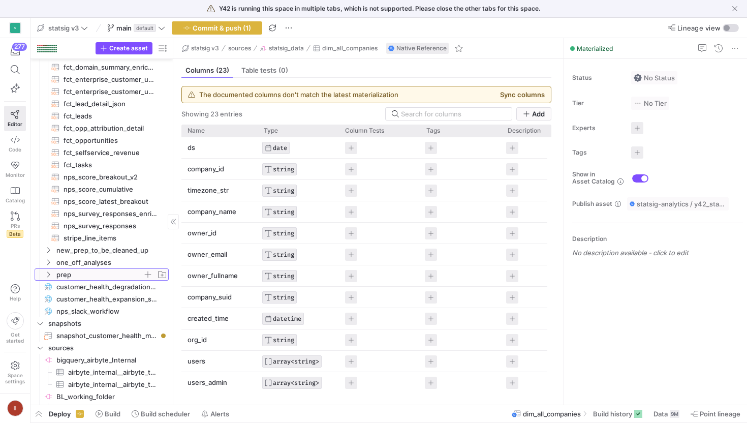
click at [58, 274] on span "prep" at bounding box center [99, 275] width 86 height 12
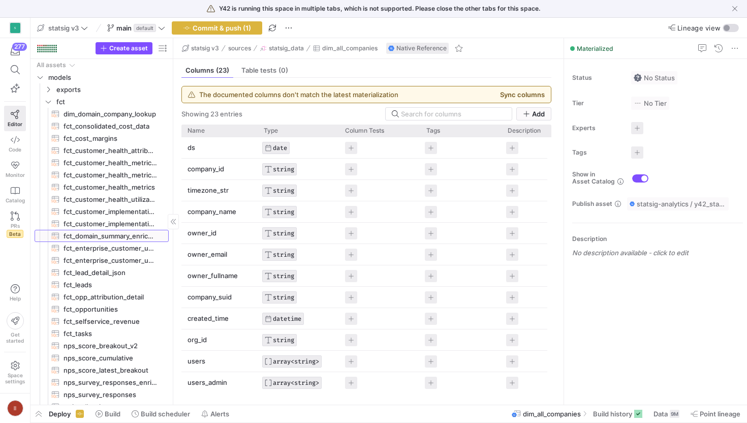
click at [102, 232] on span "fct_domain_summary_enriched​​​​​​​​​​" at bounding box center [111, 236] width 94 height 12
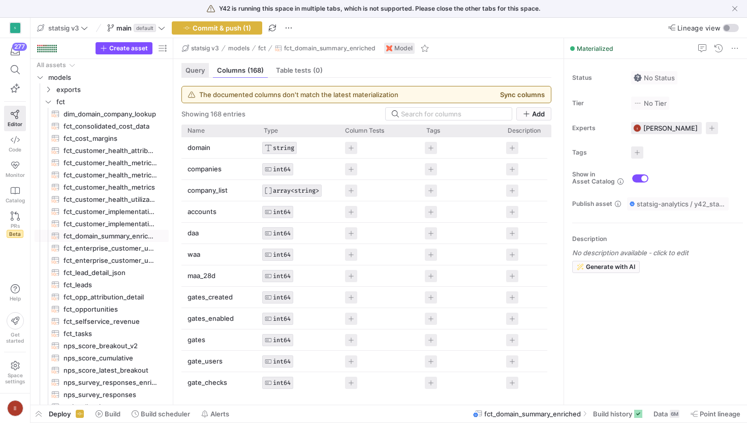
click at [201, 73] on span "Query" at bounding box center [194, 70] width 19 height 7
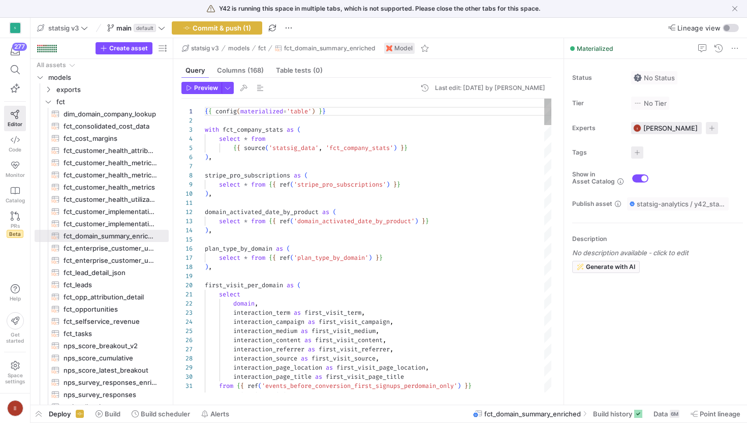
type textarea "f"
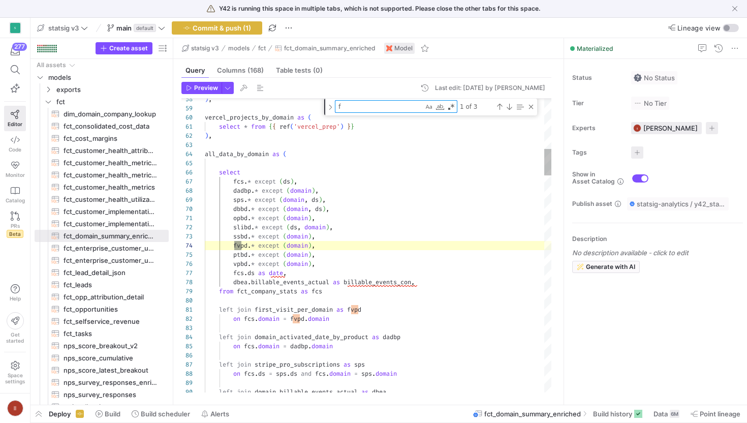
type textarea "opbd.* except (domain), slibd.* except (ds, domain), ssbd.* except (domain), fv…"
type textarea "fv"
type textarea "{{ config(materialized='table') }} with fct_company_stats as ( select * from {{…"
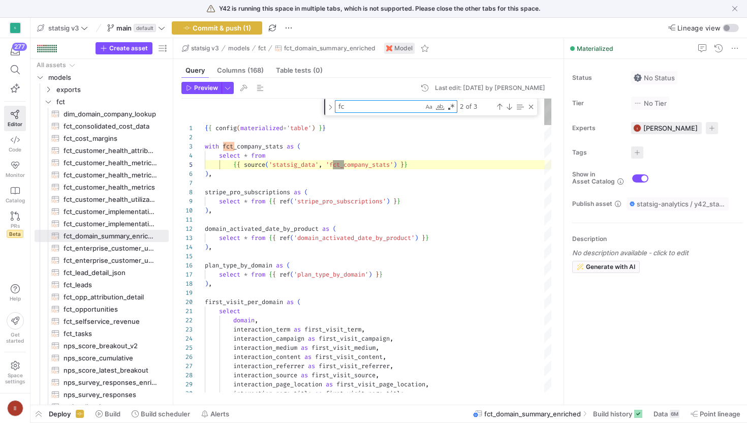
type textarea "f"
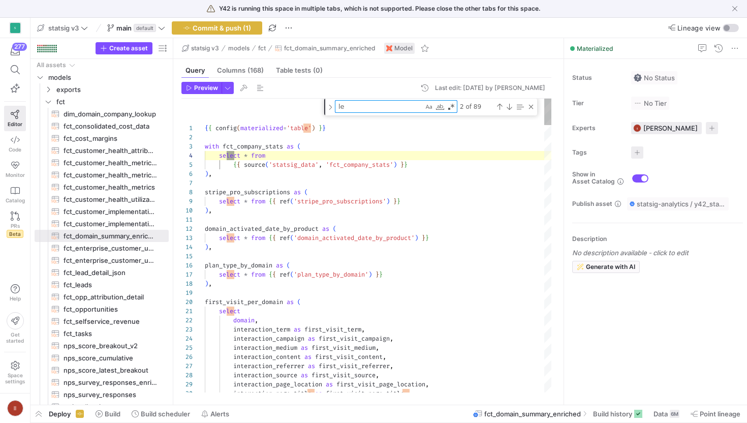
type textarea "l"
type textarea "select domain, interaction_term as first_visit_term, interaction_campaign as fi…"
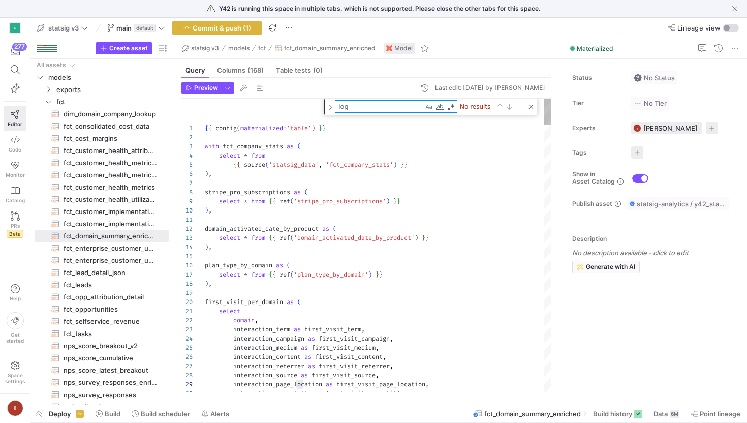
type textarea "lo"
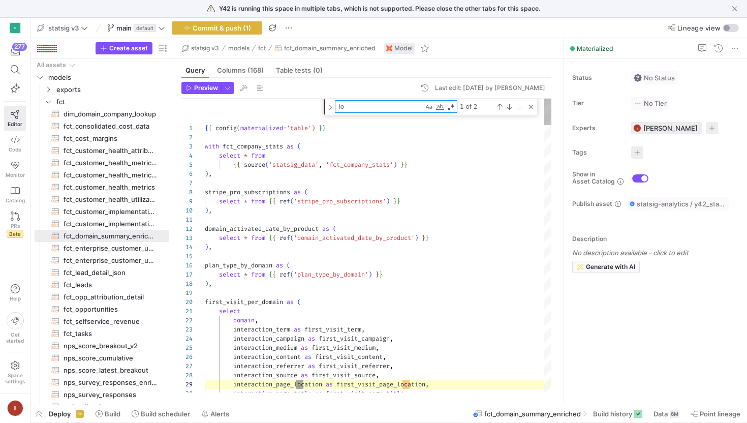
type textarea "{{ config(materialized='table') }} with fct_company_stats as ( select * from {{…"
type textarea "l"
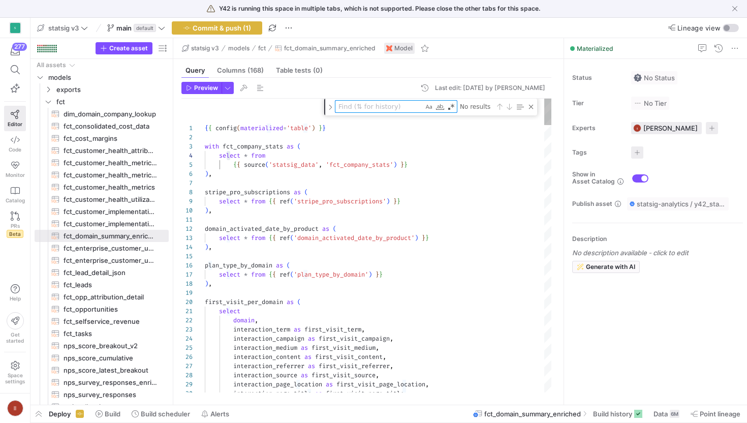
type textarea "e"
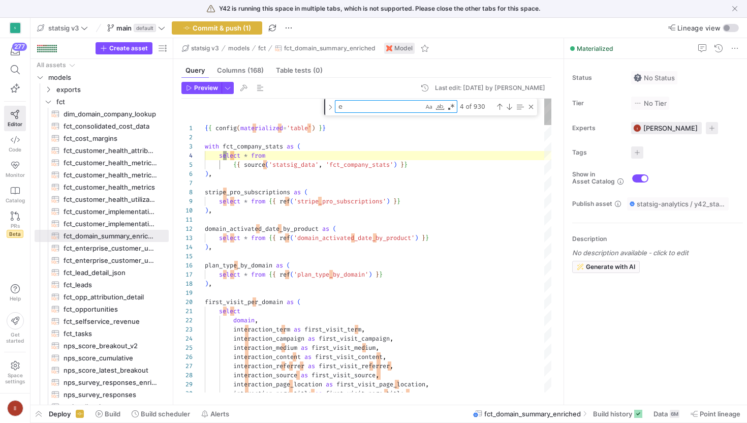
type textarea "from {{ ref('events_before_conversion_first_signups_perdomain_only') }} where i…"
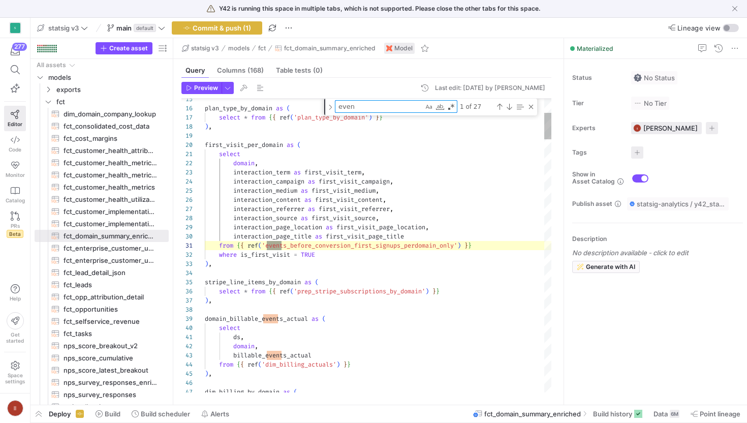
type textarea "event"
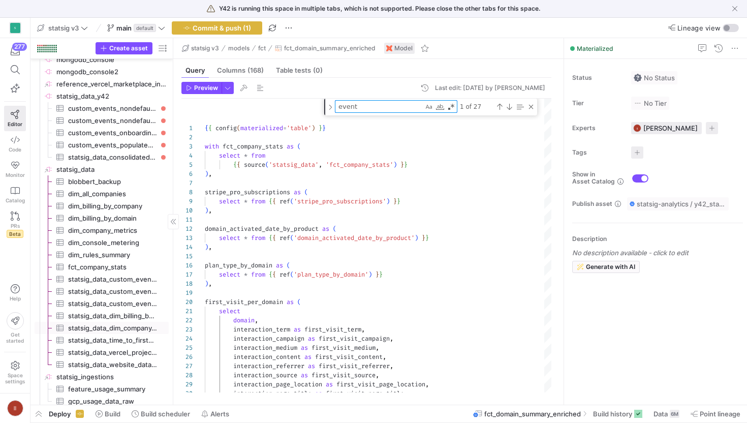
scroll to position [1047, 0]
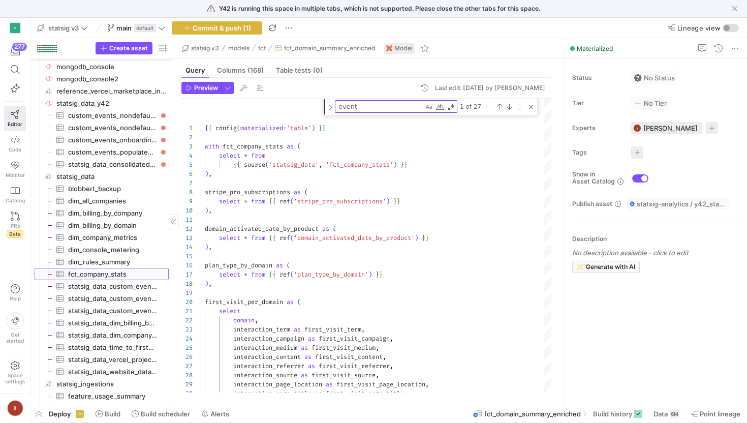
click at [103, 277] on span "fct_company_stats​​​​​​​​​" at bounding box center [112, 274] width 89 height 12
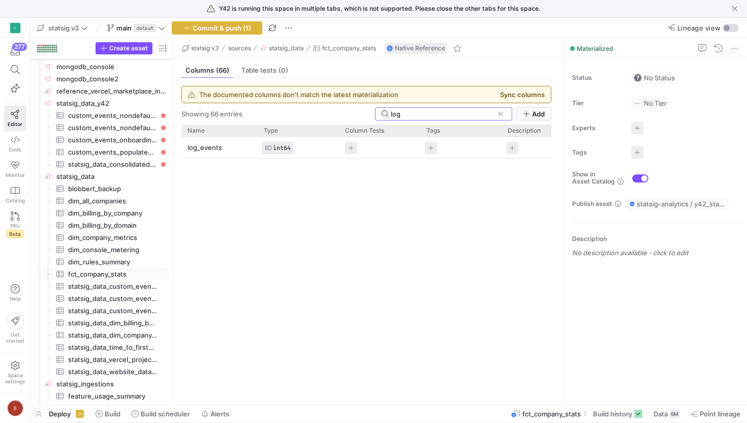
type input "log"
